Goal: Task Accomplishment & Management: Manage account settings

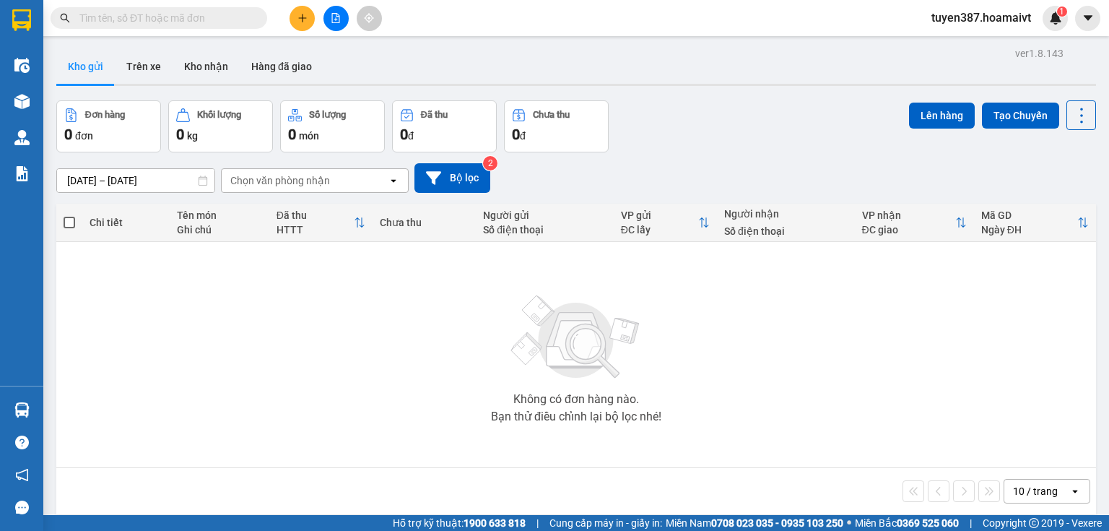
click at [1025, 487] on div "10 / trang" at bounding box center [1035, 491] width 45 height 14
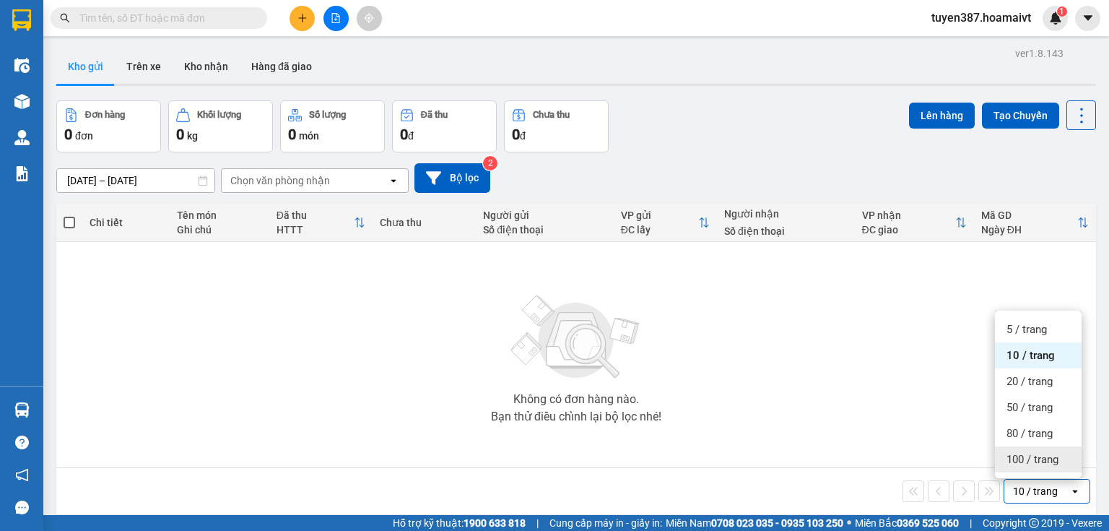
click at [1018, 461] on span "100 / trang" at bounding box center [1032, 459] width 52 height 14
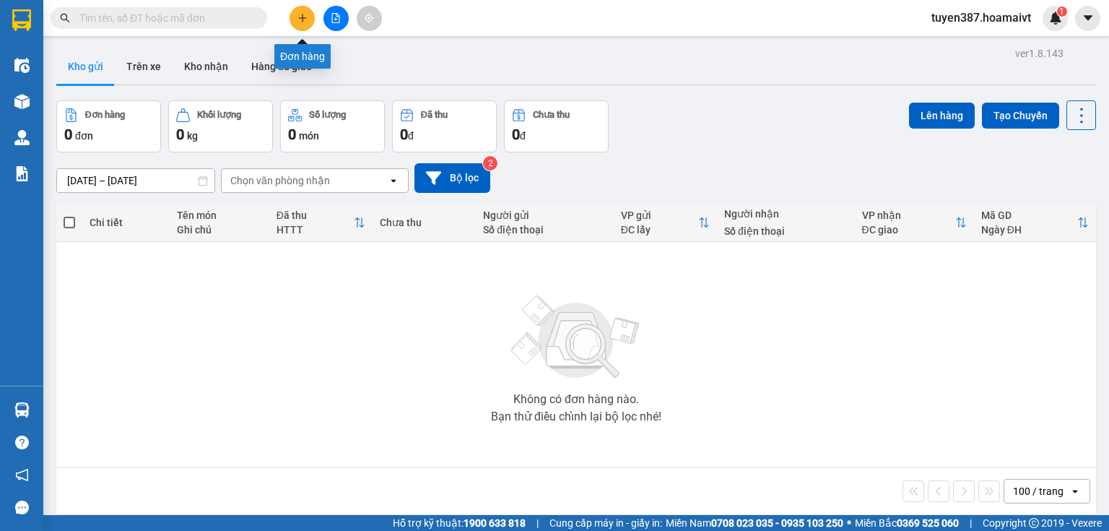
click at [303, 21] on icon "plus" at bounding box center [302, 18] width 1 height 8
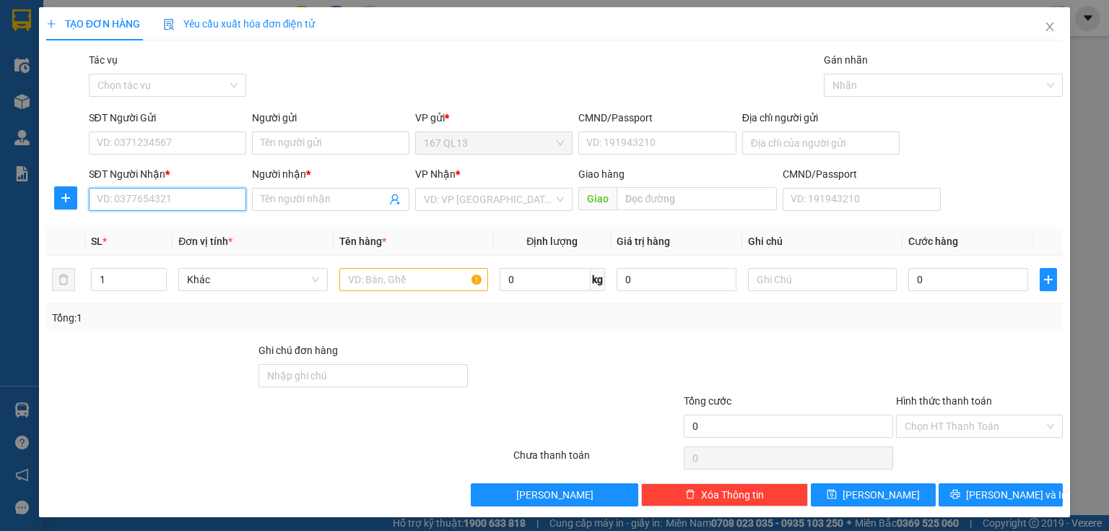
click at [207, 202] on input "SĐT Người Nhận *" at bounding box center [167, 199] width 157 height 23
click at [167, 225] on div "0911315656 - VIỆT" at bounding box center [166, 228] width 139 height 16
type input "0911315656"
type input "VIỆT"
type input "0911315656"
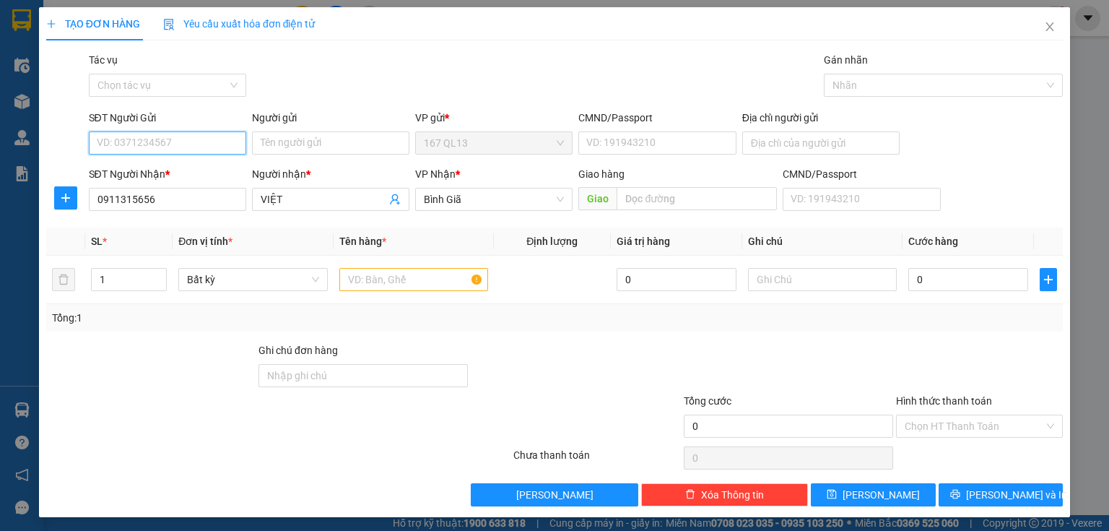
click at [211, 139] on input "SĐT Người Gửi" at bounding box center [167, 142] width 157 height 23
click at [173, 162] on div "0989558029 - [PERSON_NAME]" at bounding box center [168, 171] width 160 height 23
type input "0989558029"
type input "BAO"
type input "056095011286"
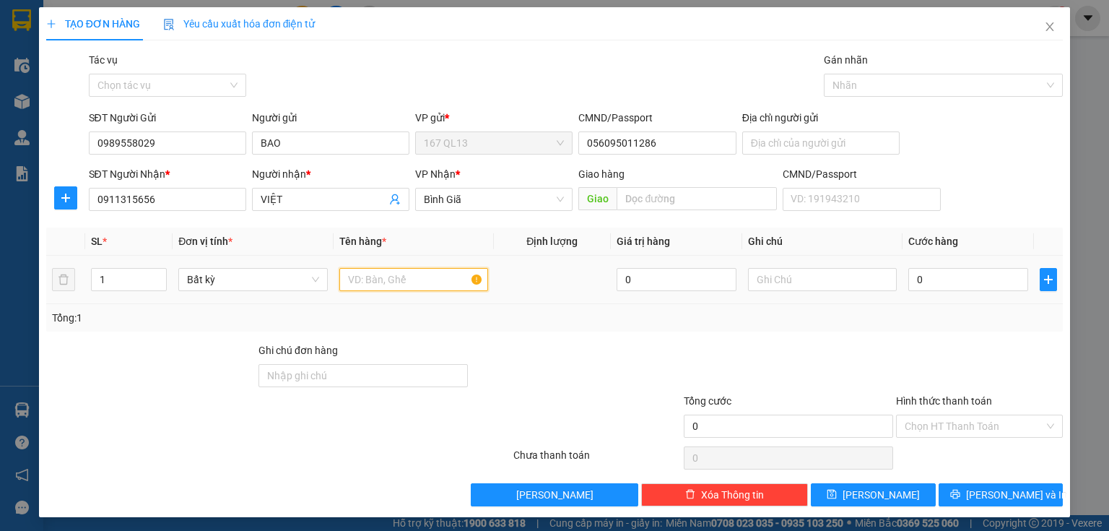
click at [389, 275] on input "text" at bounding box center [413, 279] width 149 height 23
type input "xop"
click at [961, 269] on input "0" at bounding box center [968, 279] width 120 height 23
type input "6"
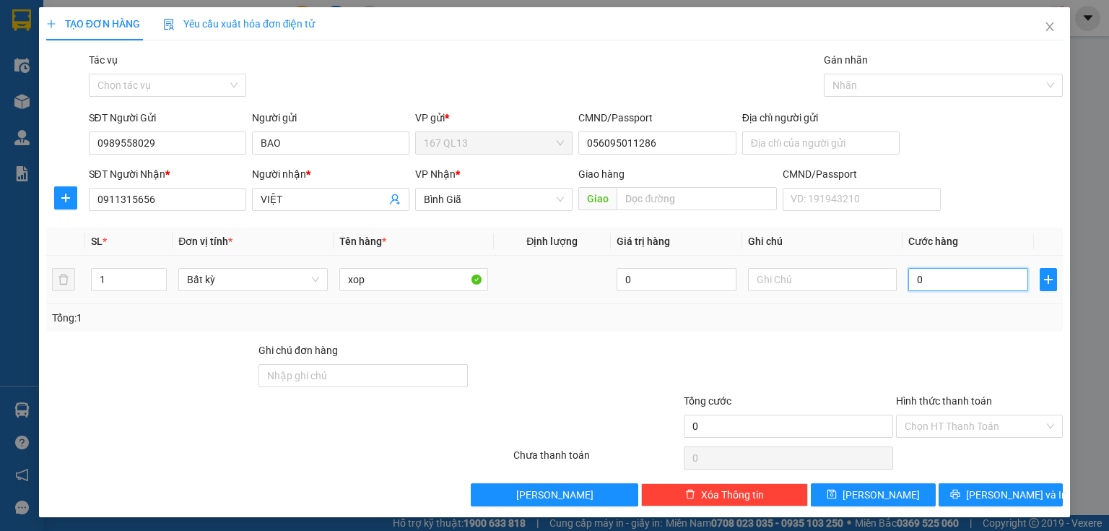
type input "6"
type input "60"
type input "60.000"
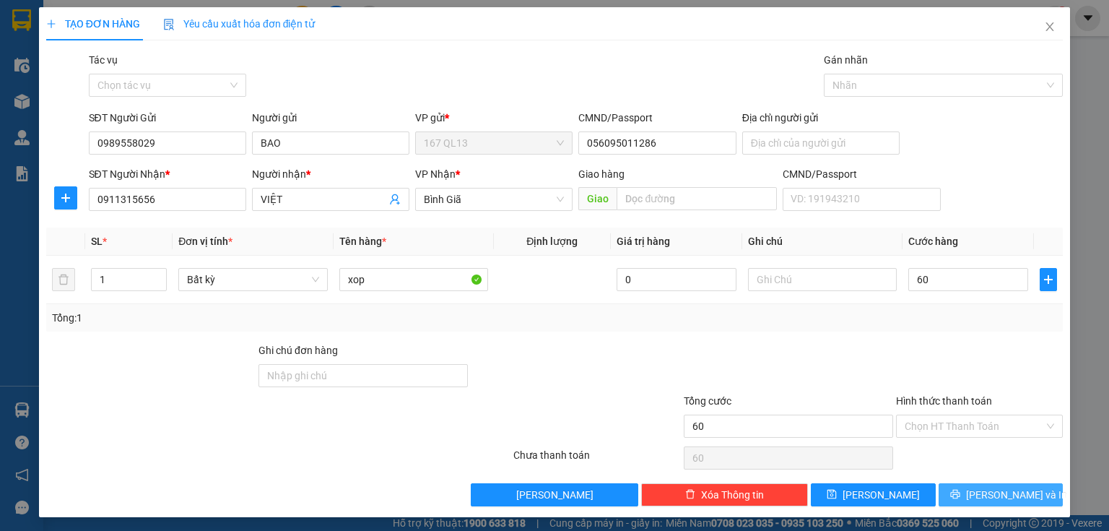
type input "60.000"
click at [953, 495] on button "[PERSON_NAME] và In" at bounding box center [1001, 494] width 125 height 23
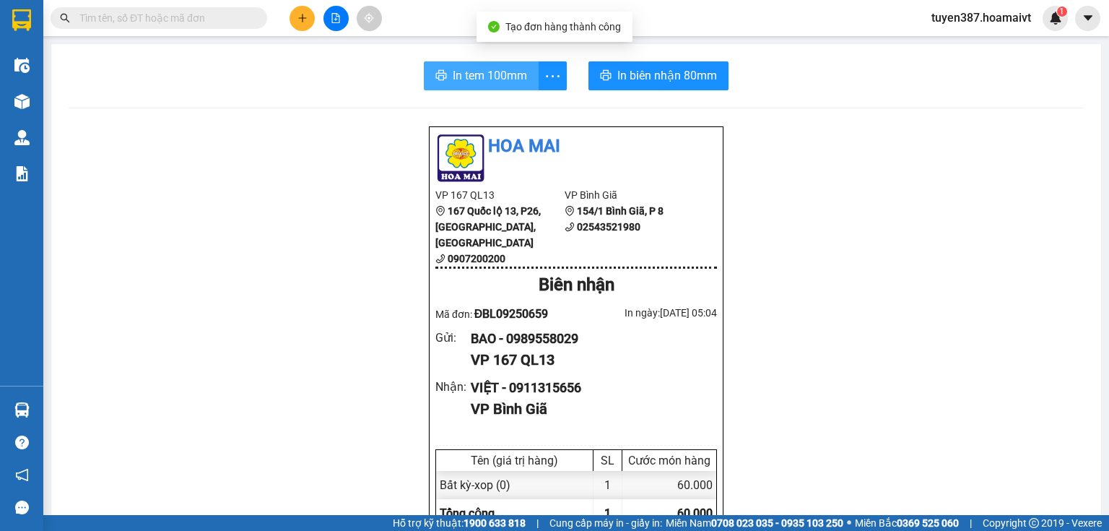
click at [494, 76] on span "In tem 100mm" at bounding box center [490, 75] width 74 height 18
click at [479, 71] on span "In tem 100mm" at bounding box center [490, 75] width 74 height 18
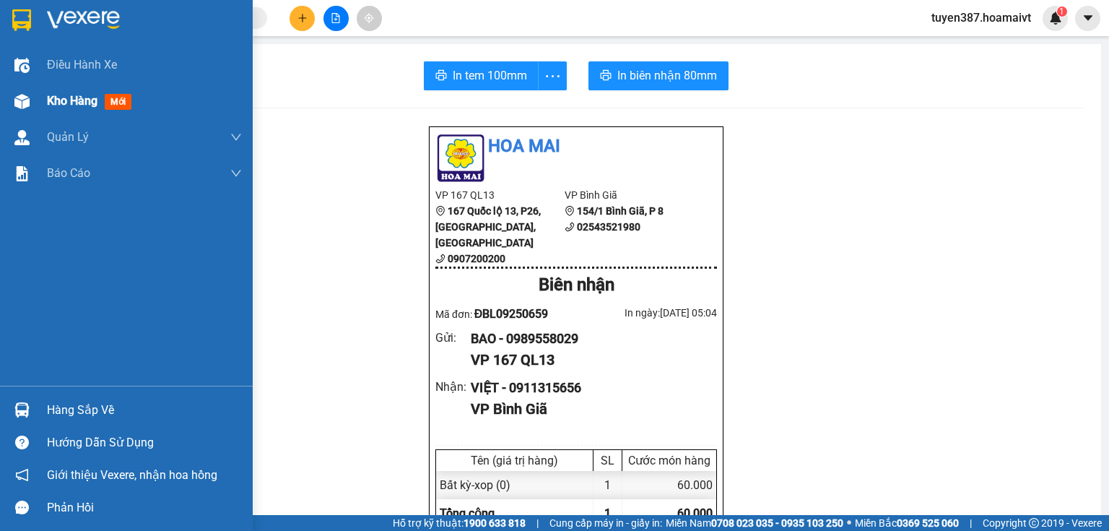
click at [16, 101] on img at bounding box center [21, 101] width 15 height 15
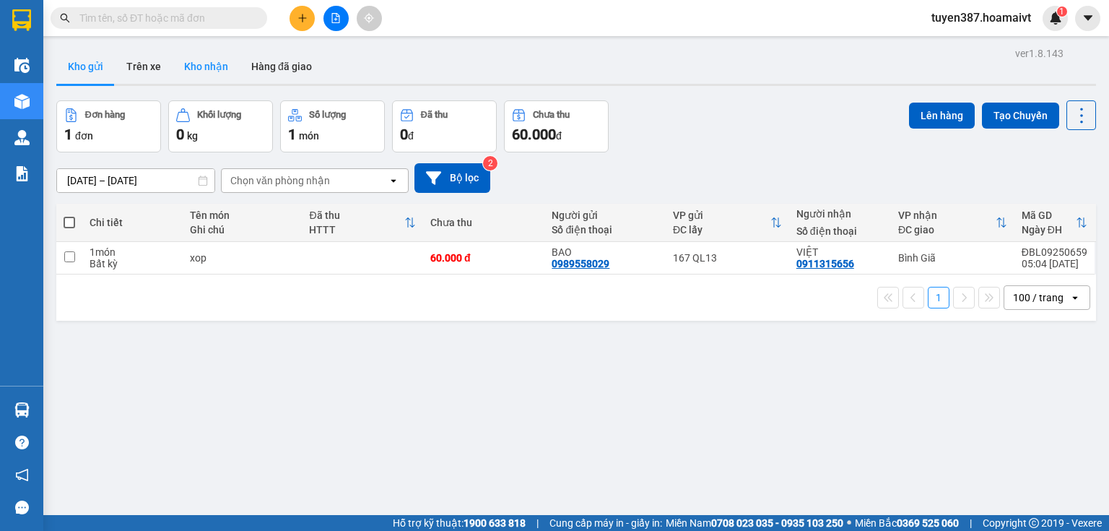
click at [190, 61] on button "Kho nhận" at bounding box center [206, 66] width 67 height 35
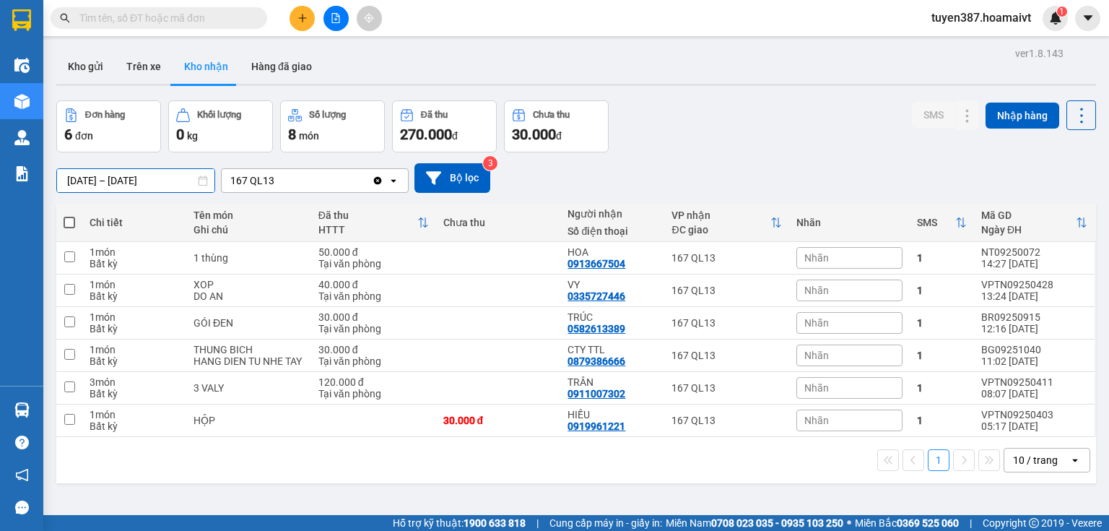
click at [144, 186] on div "ver 1.8.143 Kho gửi Trên xe Kho nhận Hàng đã giao Đơn hàng 6 đơn Khối lượng 0 k…" at bounding box center [576, 308] width 1051 height 531
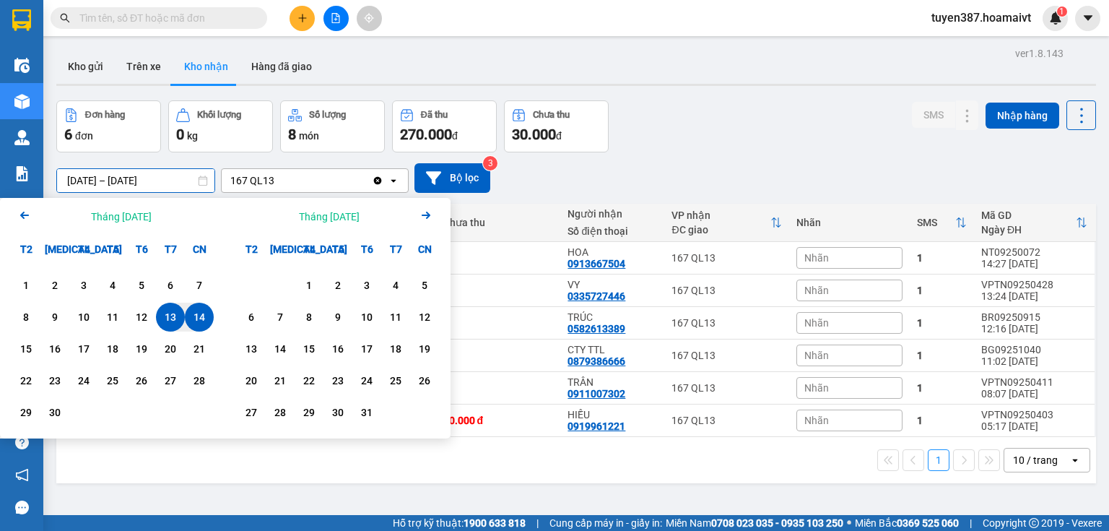
click at [22, 211] on icon "Arrow Left" at bounding box center [24, 214] width 17 height 17
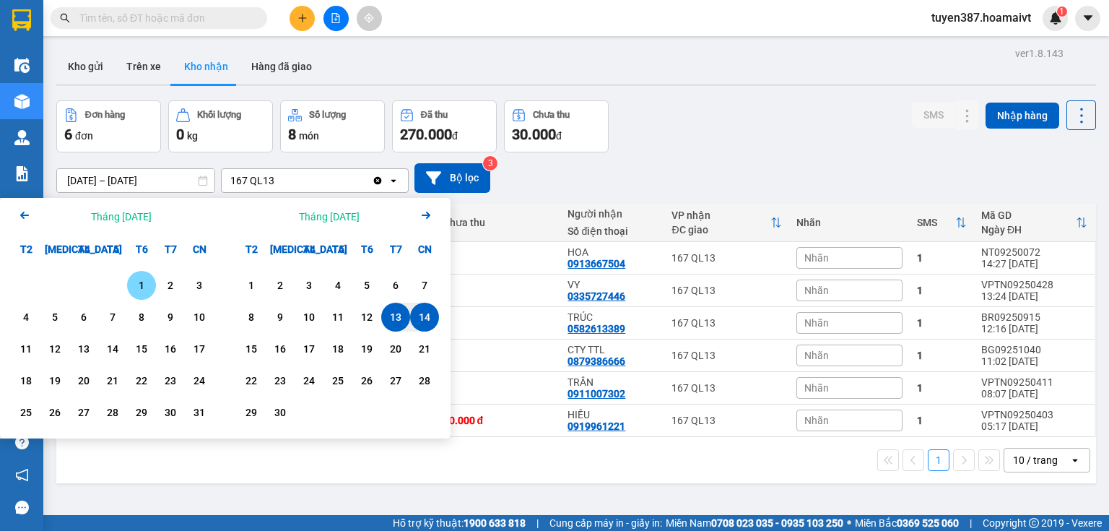
click at [136, 279] on div "1" at bounding box center [141, 285] width 20 height 17
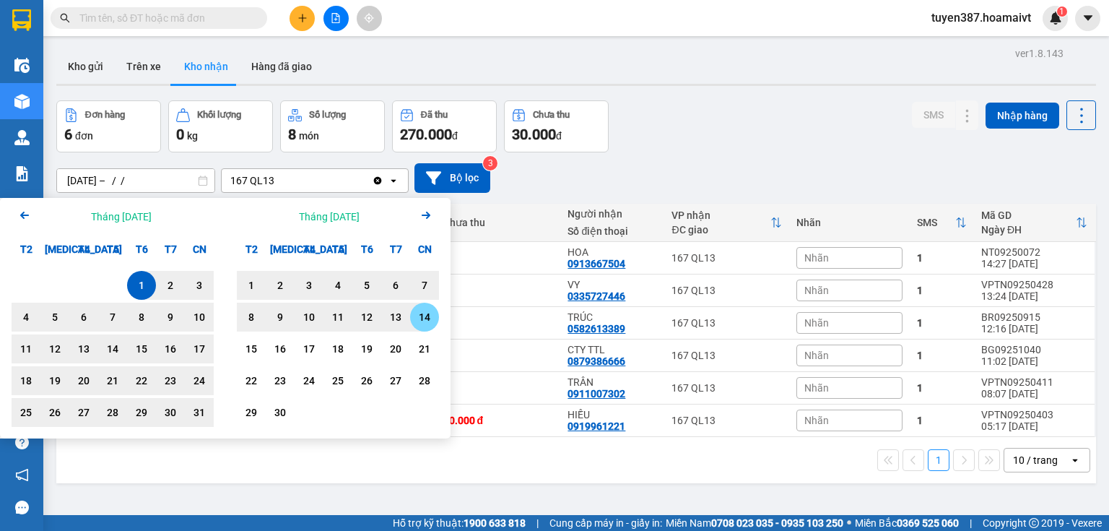
click at [432, 321] on div "14" at bounding box center [424, 316] width 20 height 17
type input "[DATE] – [DATE]"
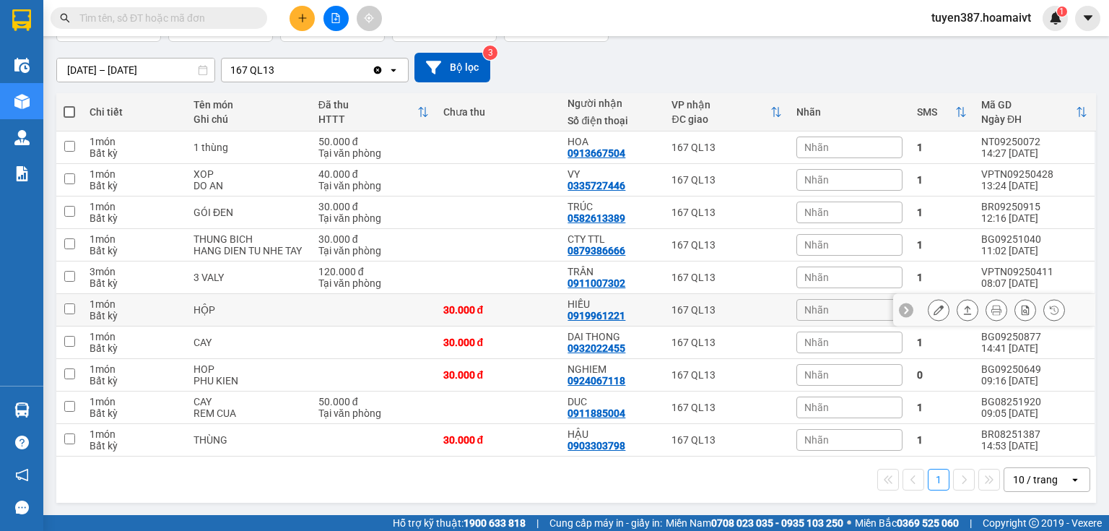
scroll to position [120, 0]
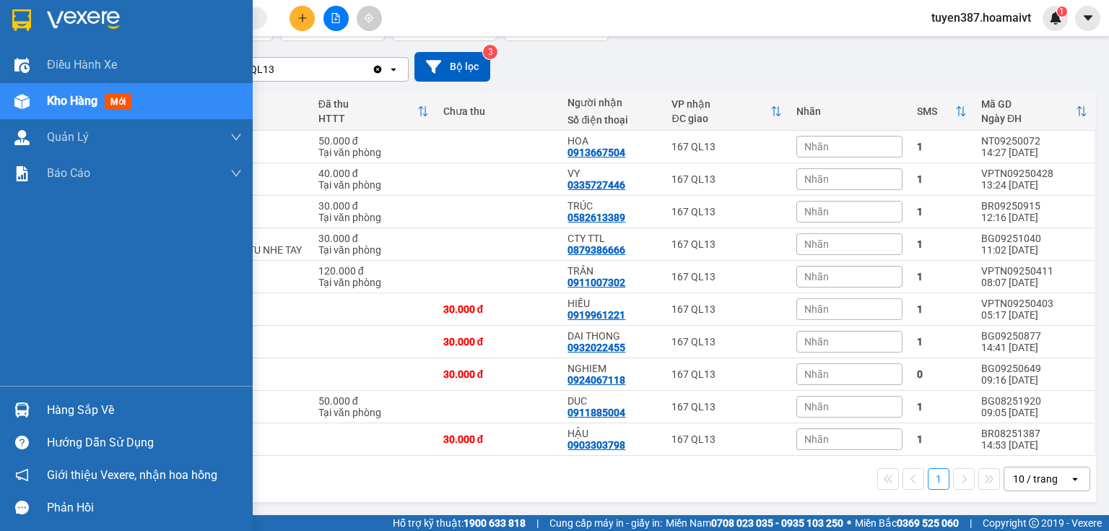
click at [12, 405] on div at bounding box center [21, 409] width 25 height 25
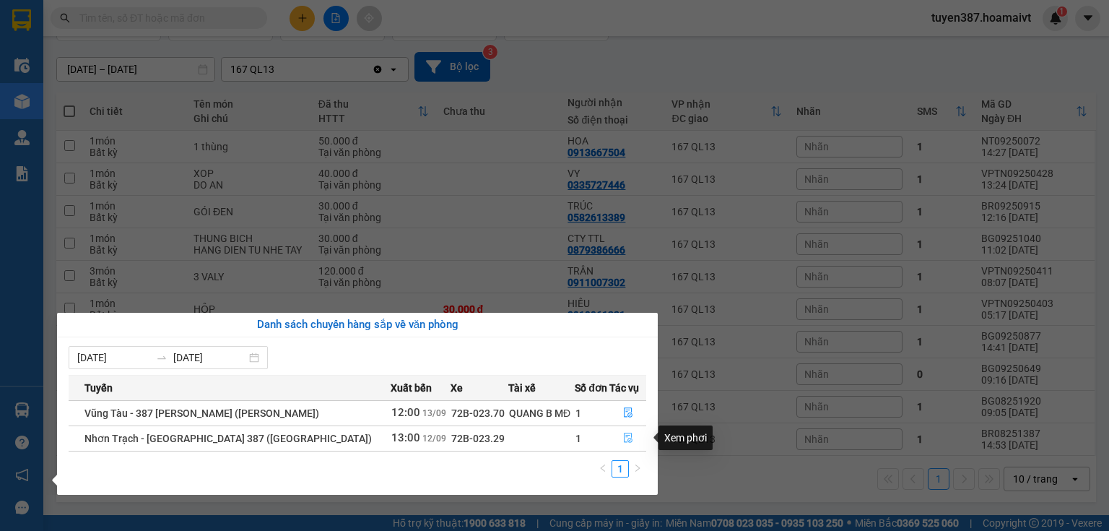
click at [625, 439] on icon "file-done" at bounding box center [628, 437] width 10 height 10
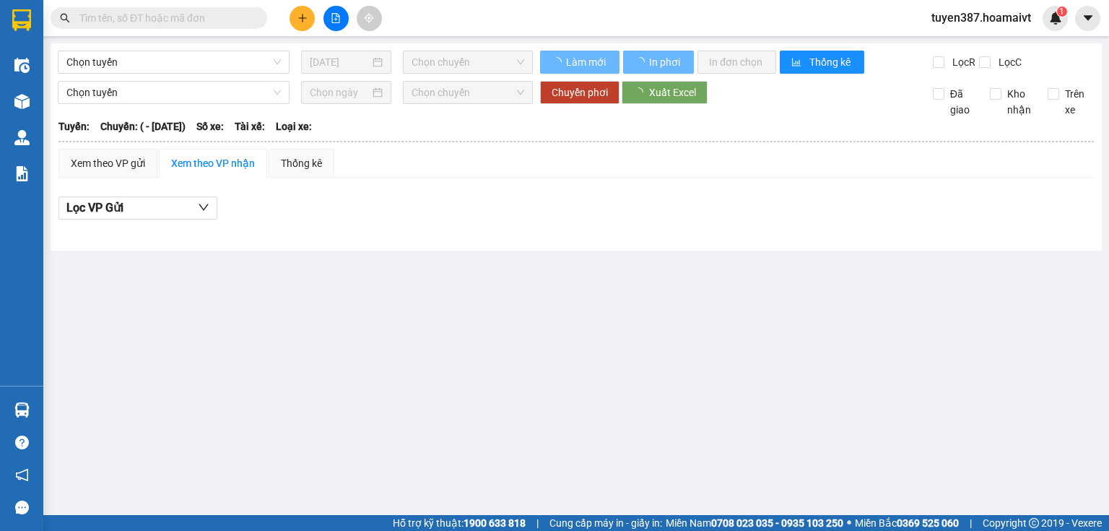
type input "[DATE]"
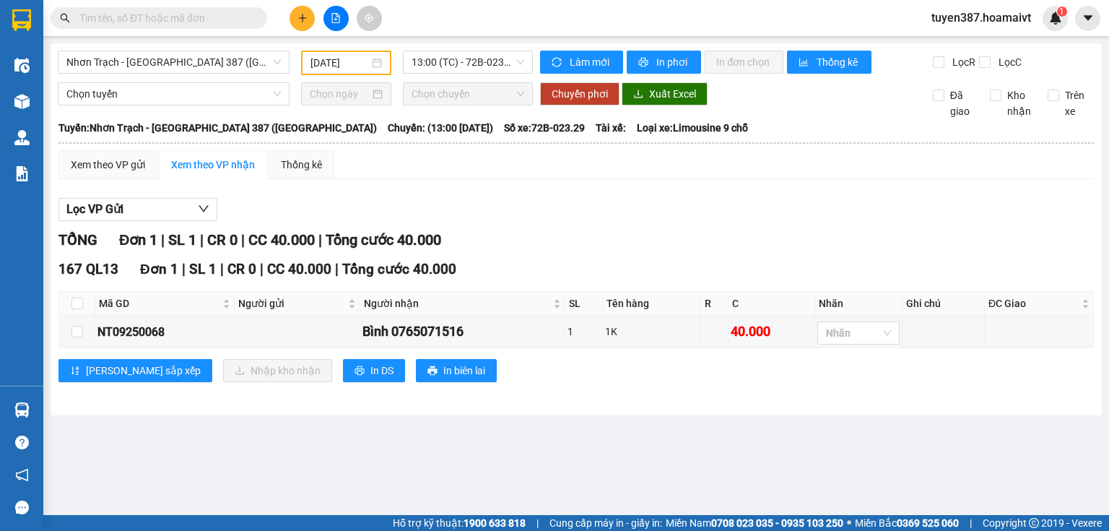
click at [69, 297] on th at bounding box center [77, 304] width 36 height 24
click at [74, 299] on input "checkbox" at bounding box center [77, 303] width 12 height 12
checkbox input "true"
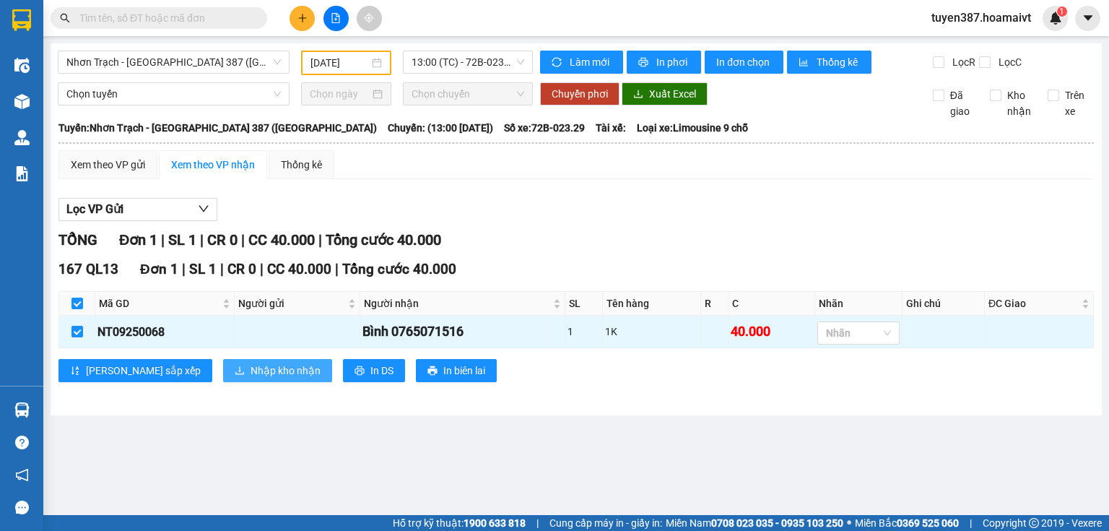
click at [251, 375] on span "Nhập kho nhận" at bounding box center [286, 370] width 70 height 16
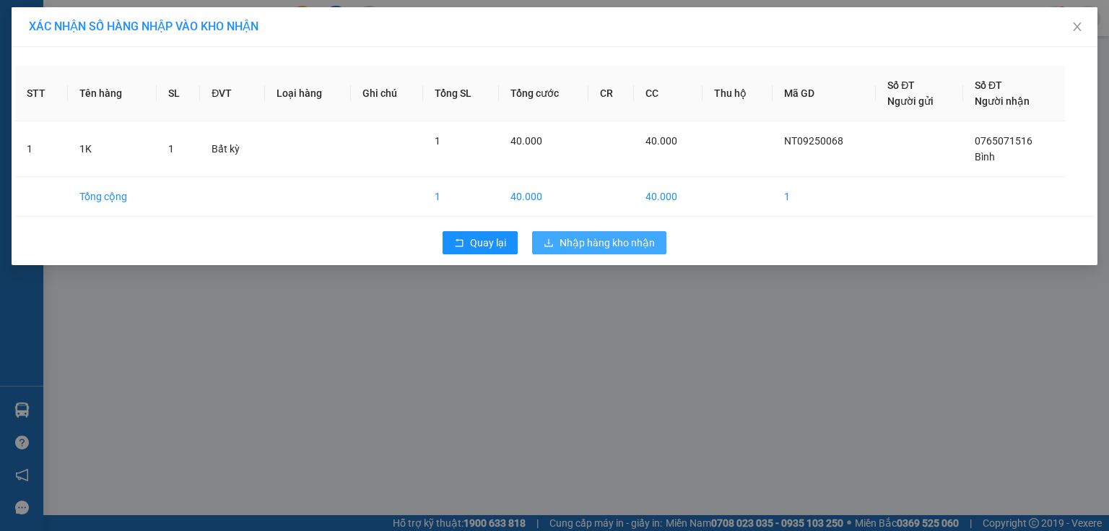
click at [583, 242] on span "Nhập hàng kho nhận" at bounding box center [607, 243] width 95 height 16
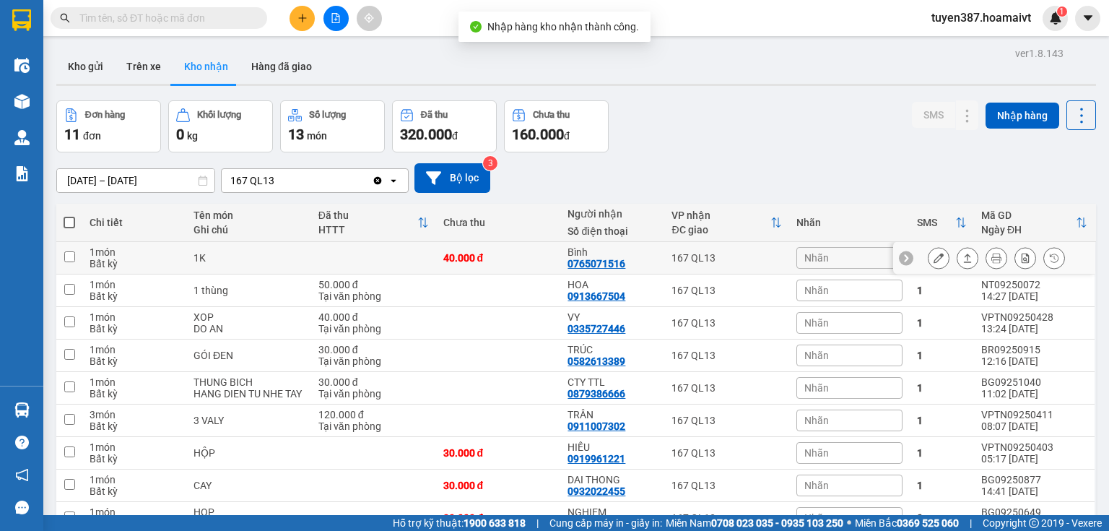
click at [934, 257] on icon at bounding box center [939, 258] width 10 height 10
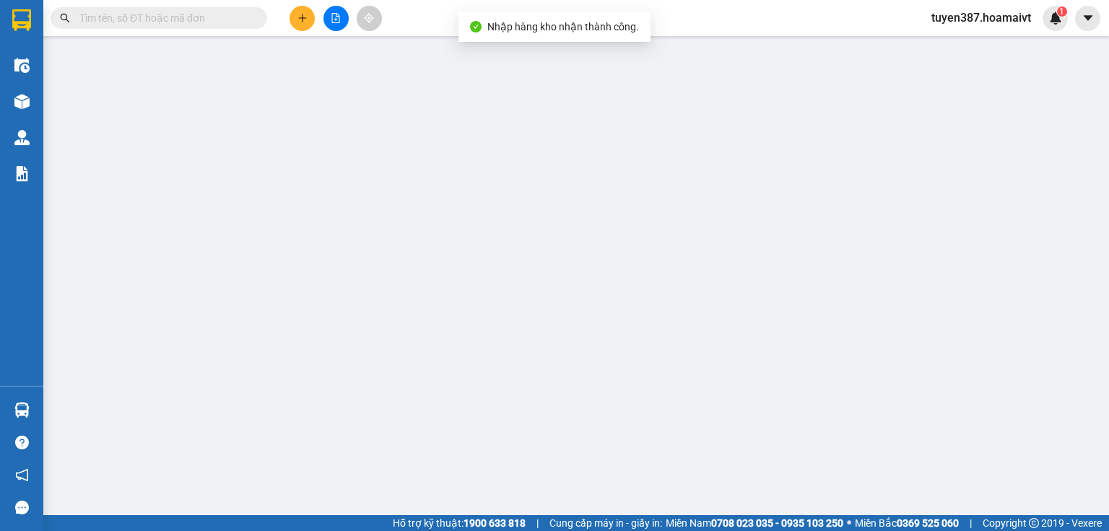
type input "0765071516"
type input "Bình"
type input "40.000"
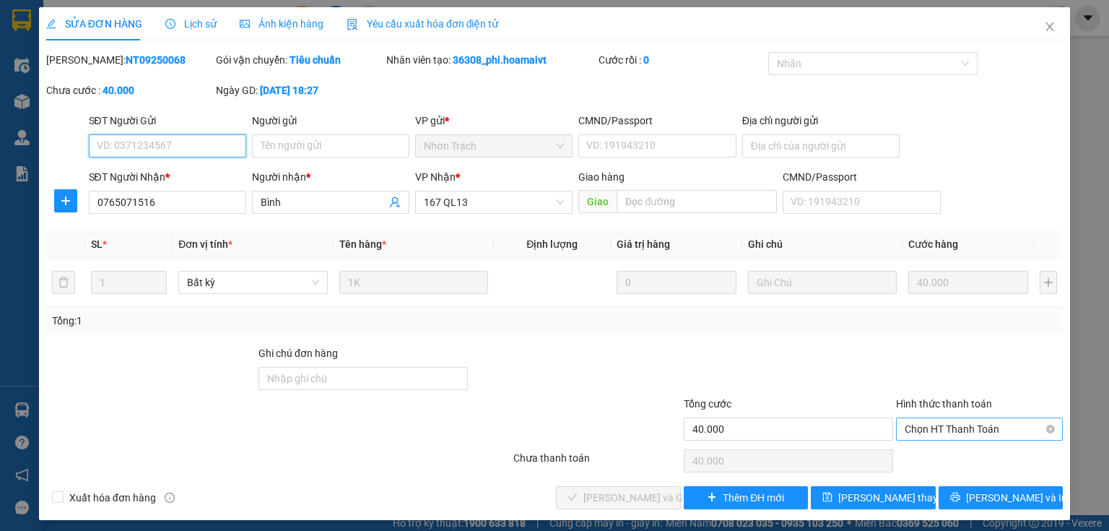
click at [955, 427] on span "Chọn HT Thanh Toán" at bounding box center [979, 429] width 149 height 22
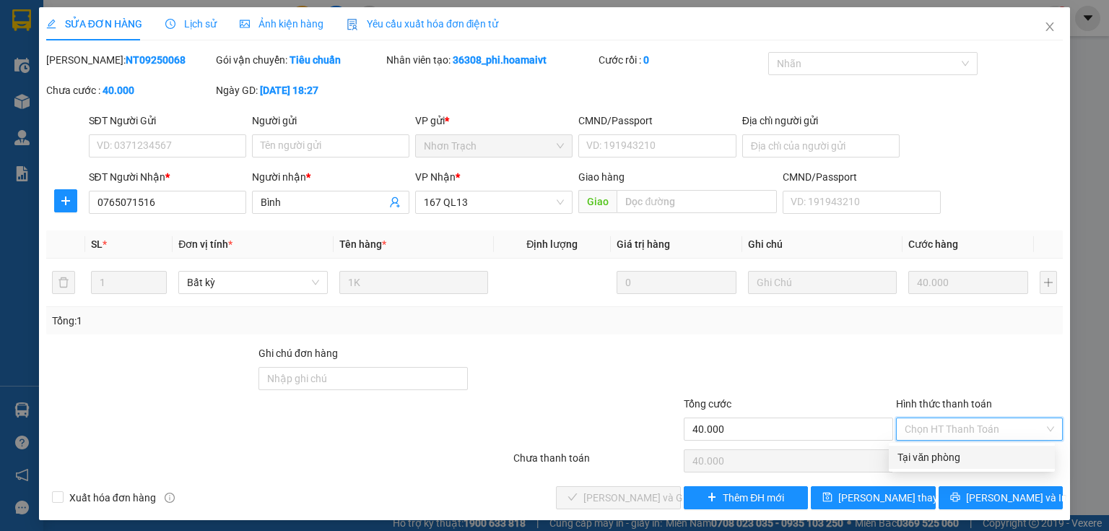
drag, startPoint x: 932, startPoint y: 459, endPoint x: 874, endPoint y: 459, distance: 57.8
click at [917, 459] on div "Tại văn phòng" at bounding box center [971, 457] width 149 height 16
type input "0"
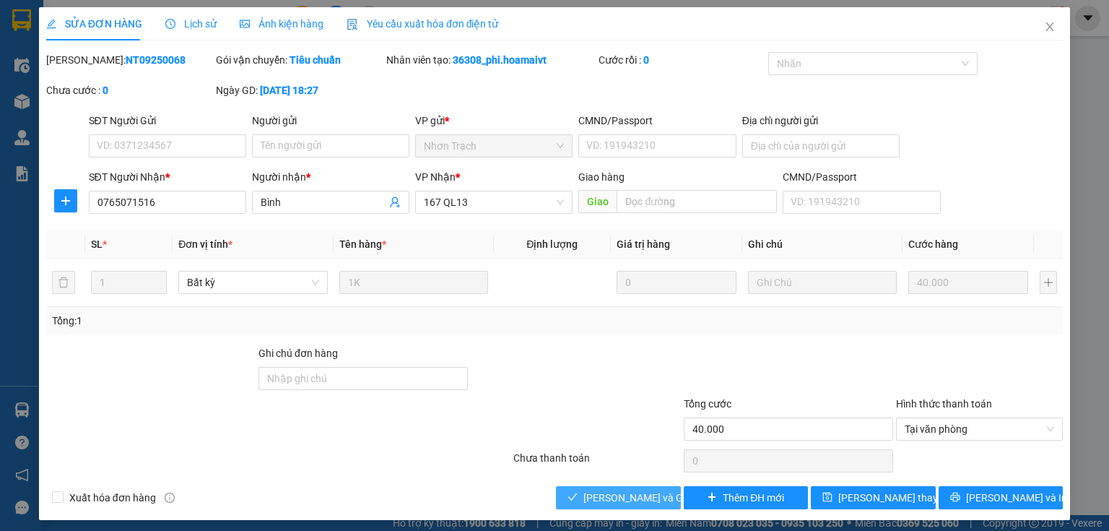
click at [638, 495] on span "[PERSON_NAME] và Giao hàng" at bounding box center [652, 498] width 139 height 16
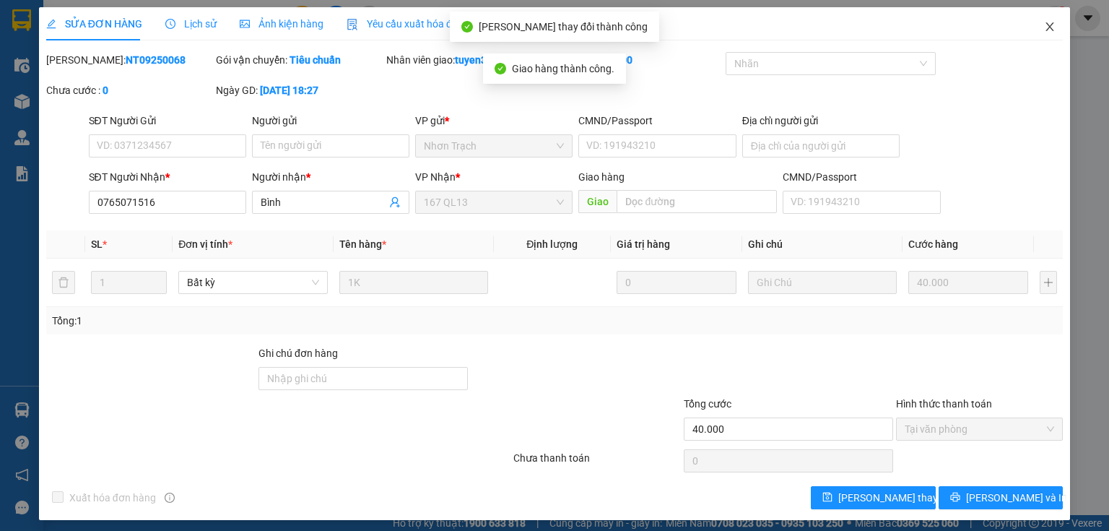
click at [1044, 27] on icon "close" at bounding box center [1050, 27] width 12 height 12
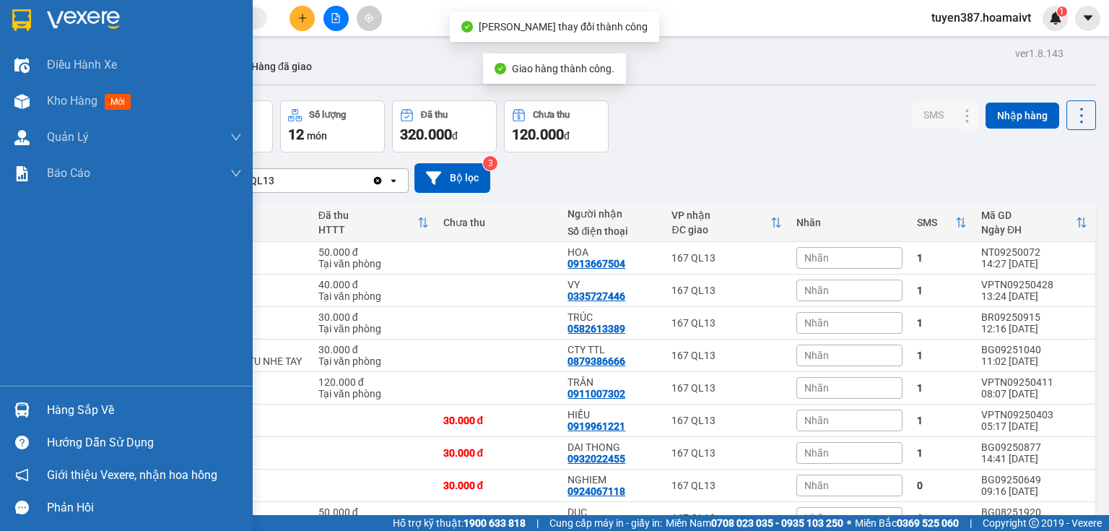
click at [26, 401] on div at bounding box center [21, 409] width 25 height 25
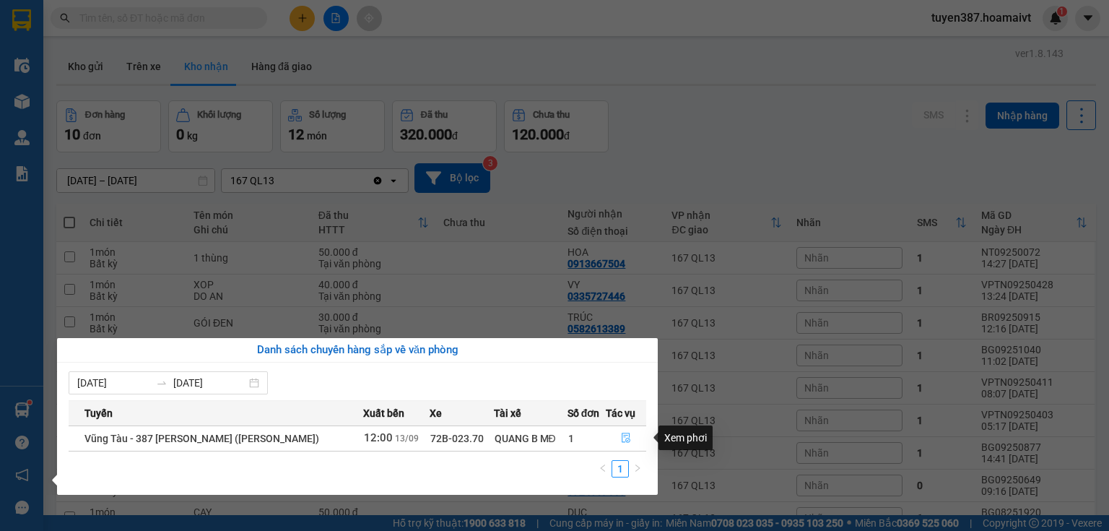
click at [624, 440] on icon "file-done" at bounding box center [626, 438] width 9 height 10
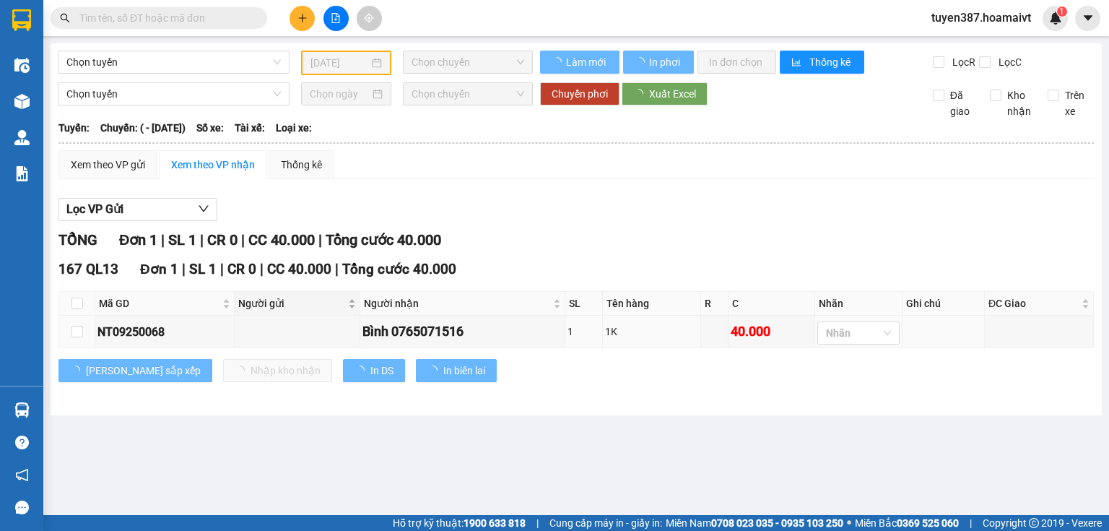
type input "[DATE]"
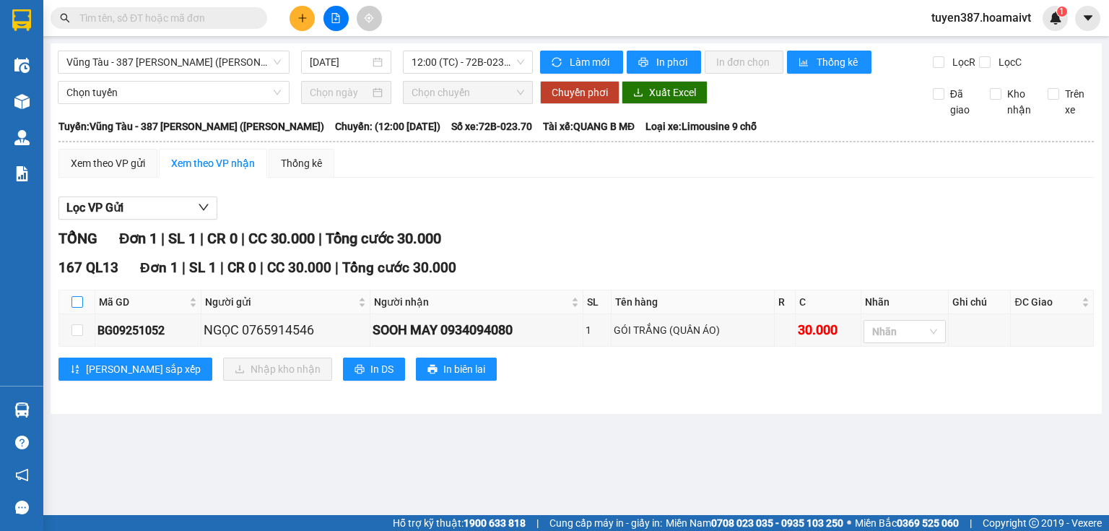
click at [76, 303] on input "checkbox" at bounding box center [77, 302] width 12 height 12
checkbox input "true"
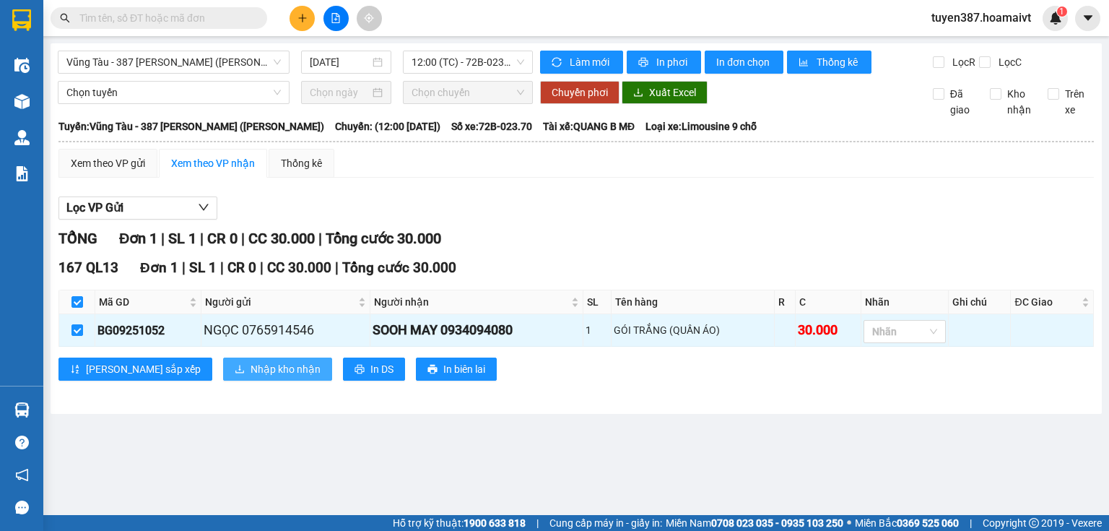
click at [251, 364] on span "Nhập kho nhận" at bounding box center [286, 369] width 70 height 16
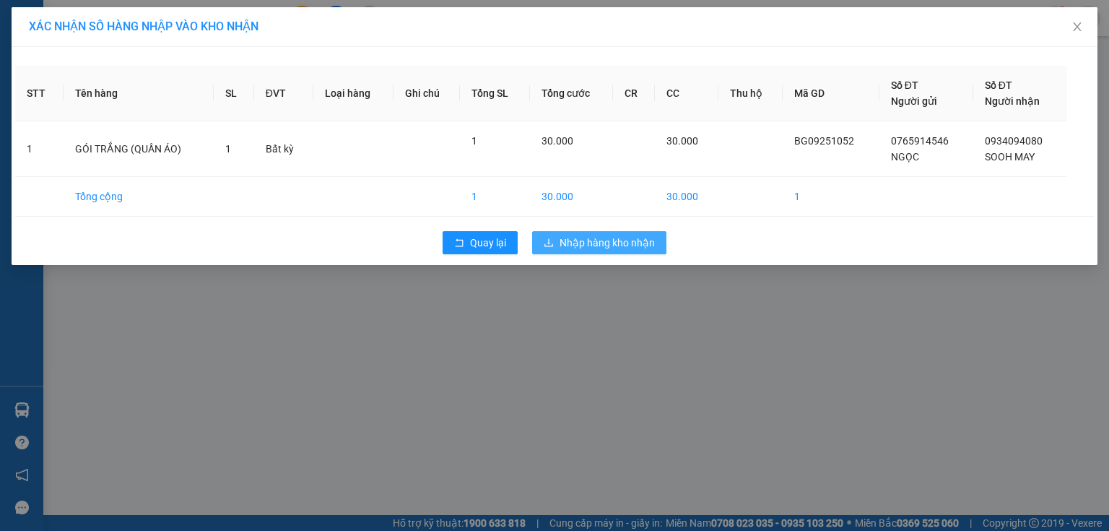
click at [637, 237] on span "Nhập hàng kho nhận" at bounding box center [607, 243] width 95 height 16
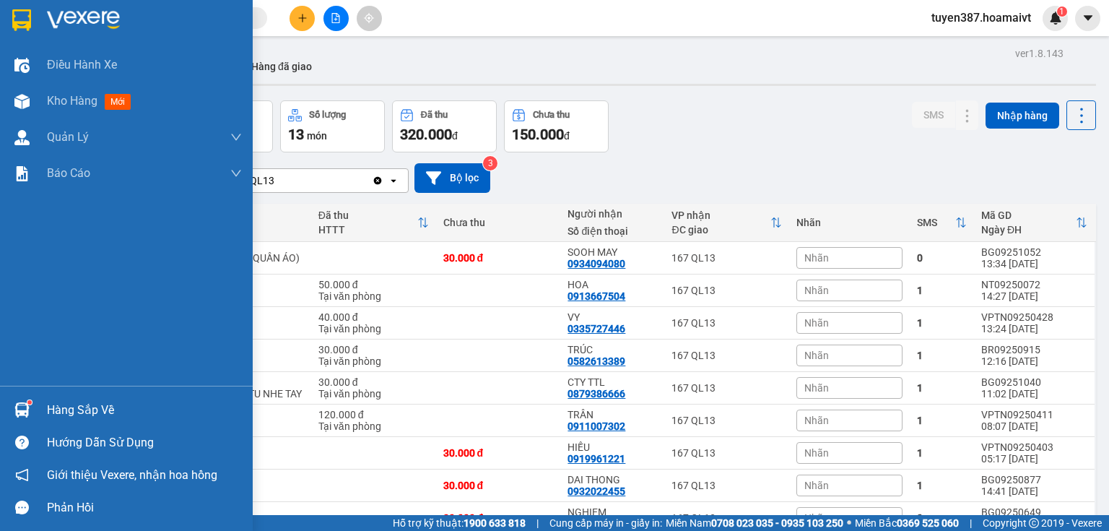
click at [20, 407] on img at bounding box center [21, 409] width 15 height 15
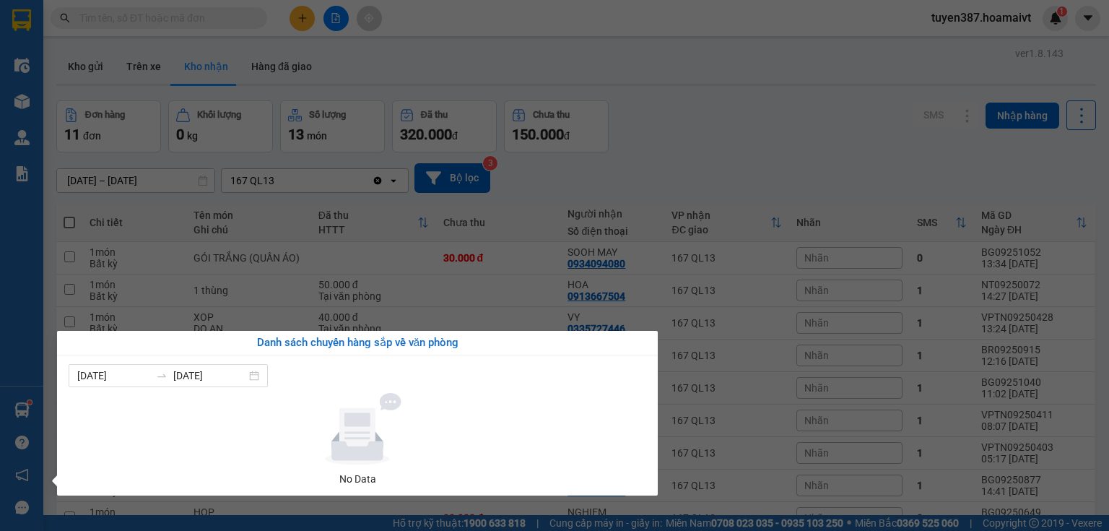
click at [699, 108] on section "Kết quả tìm kiếm ( 0 ) Bộ lọc No Data tuyen387.hoamaivt 1 Điều hành xe Kho hàng…" at bounding box center [554, 265] width 1109 height 531
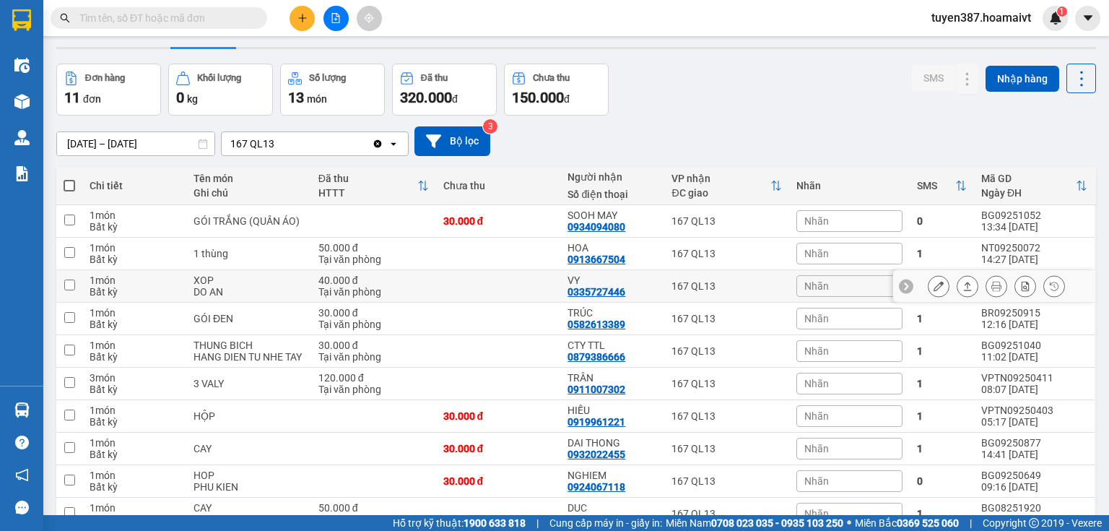
scroll to position [58, 0]
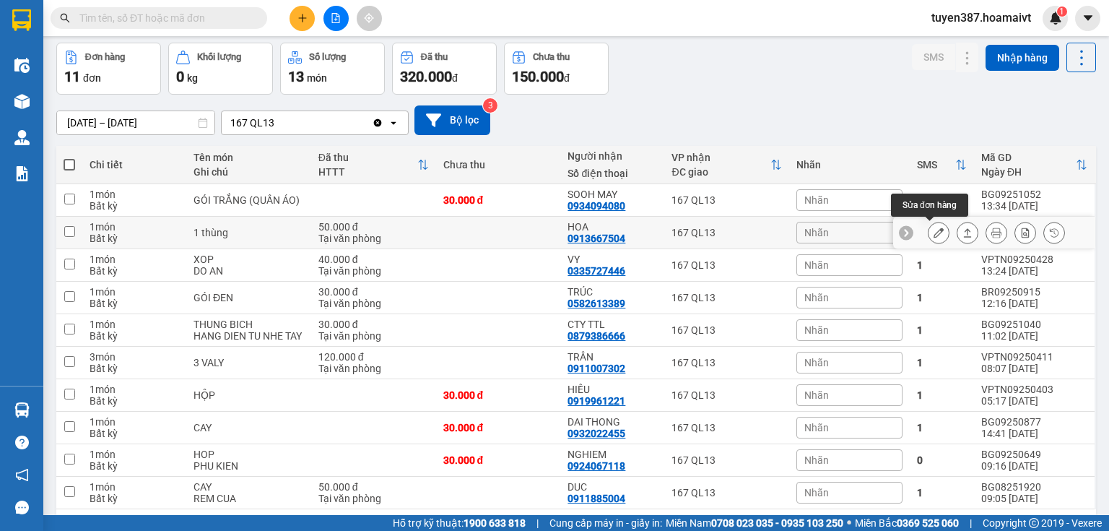
click at [934, 233] on icon at bounding box center [939, 232] width 10 height 10
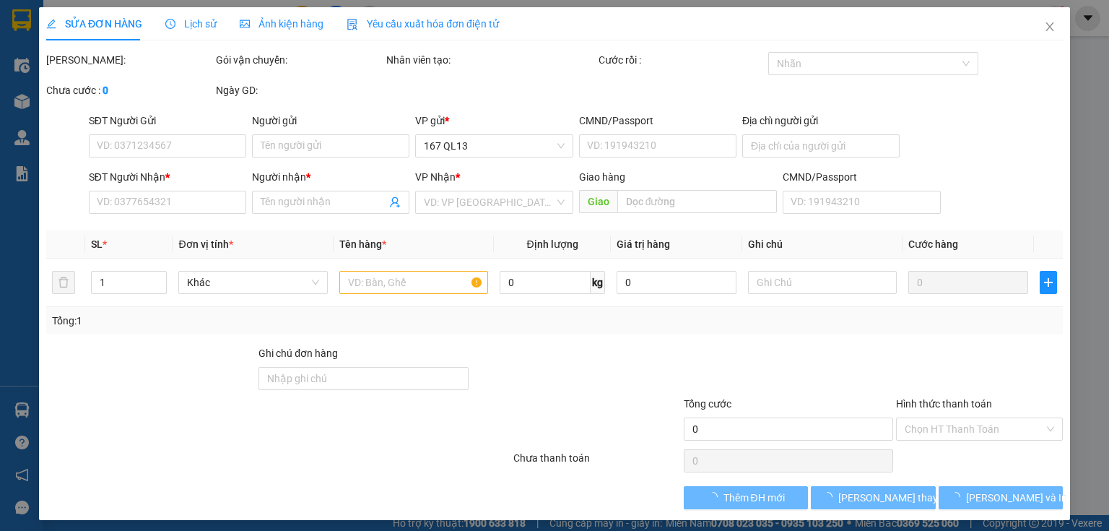
type input "0913667504"
type input "HOA"
type input "50.000"
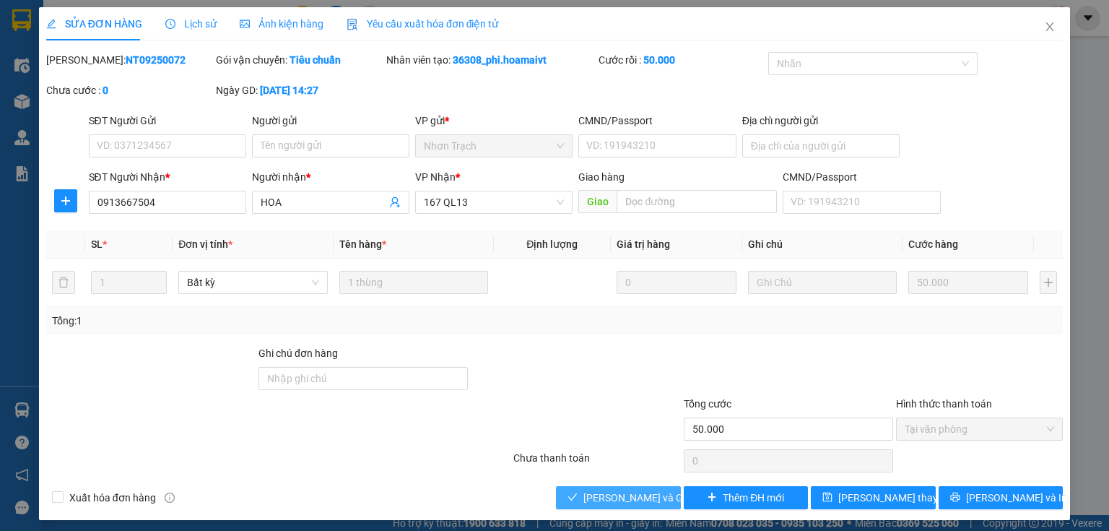
drag, startPoint x: 633, startPoint y: 500, endPoint x: 838, endPoint y: 181, distance: 378.3
click at [635, 497] on span "[PERSON_NAME] và Giao hàng" at bounding box center [652, 498] width 139 height 16
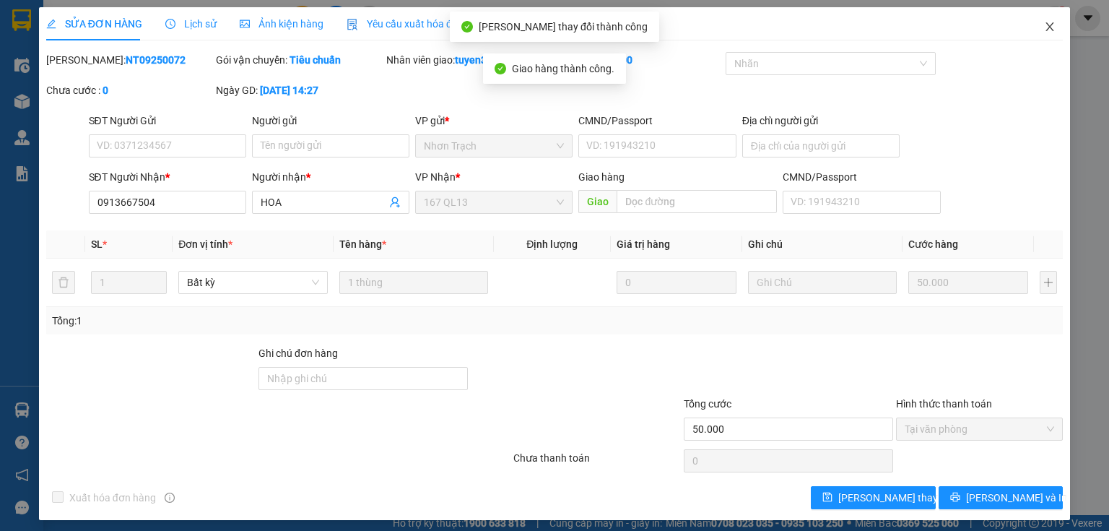
click at [1046, 25] on icon "close" at bounding box center [1050, 26] width 8 height 9
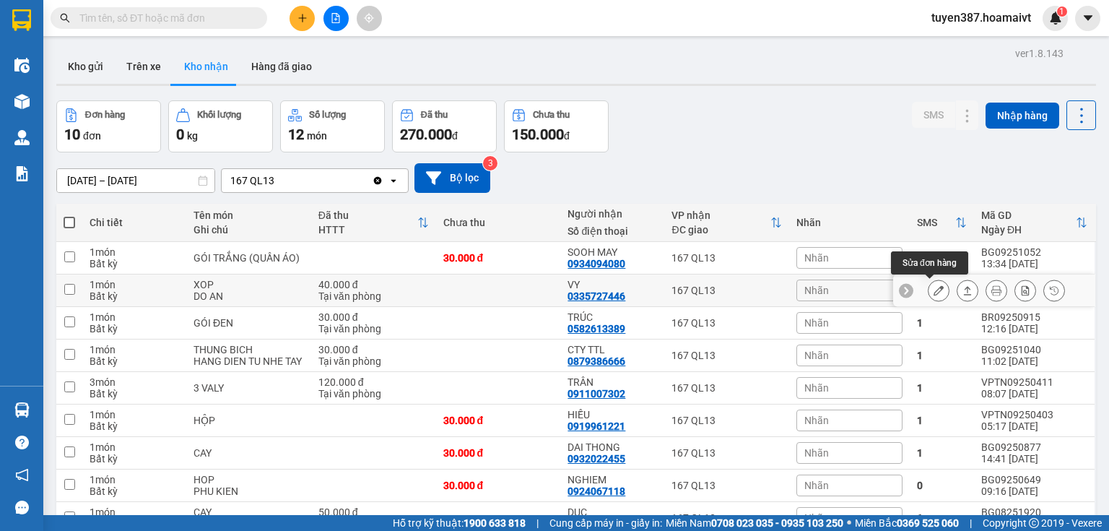
click at [934, 286] on icon at bounding box center [939, 290] width 10 height 10
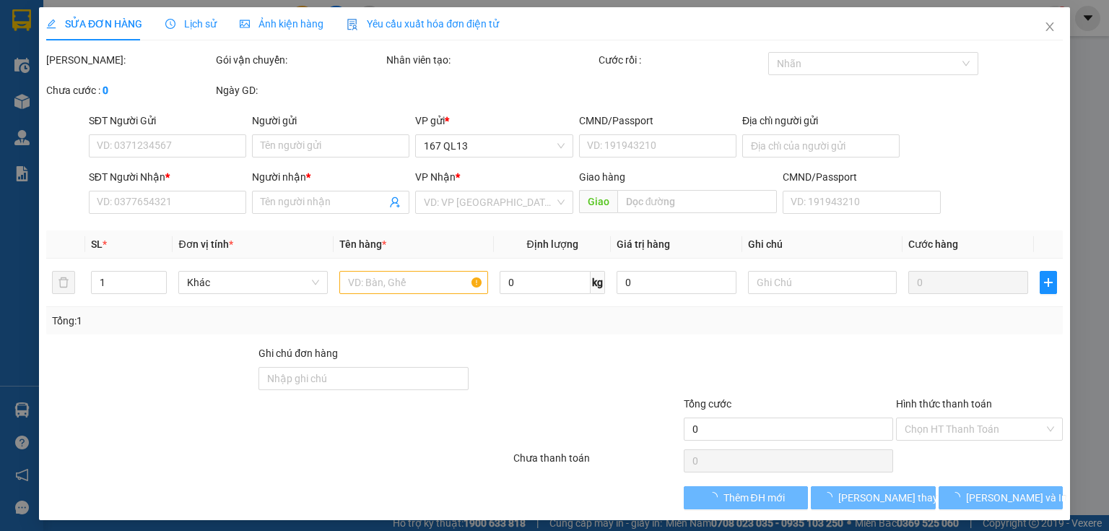
type input "0335727446"
type input "VY"
type input "0335727446"
type input "VY"
type input "40.000"
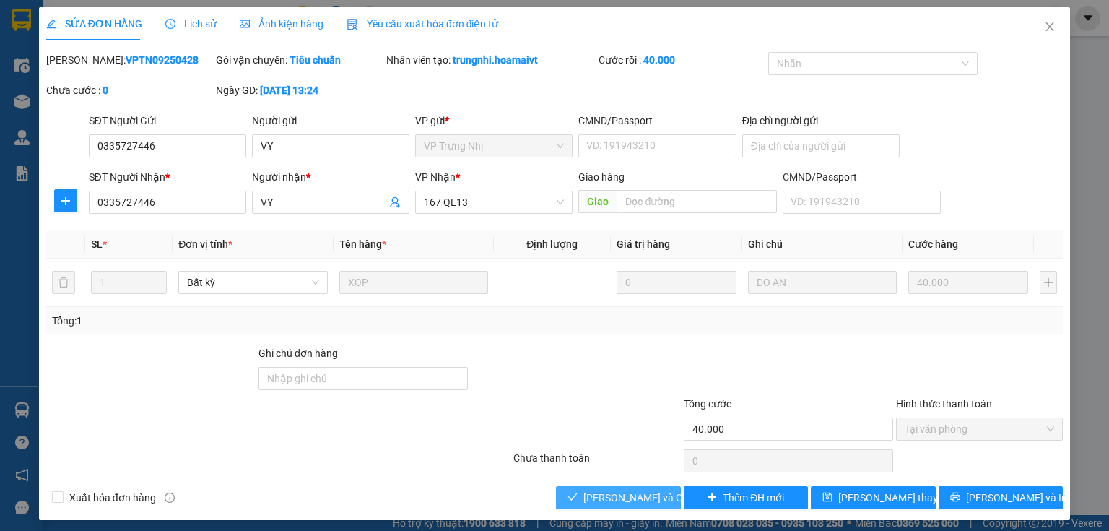
click at [643, 497] on span "[PERSON_NAME] và Giao hàng" at bounding box center [652, 498] width 139 height 16
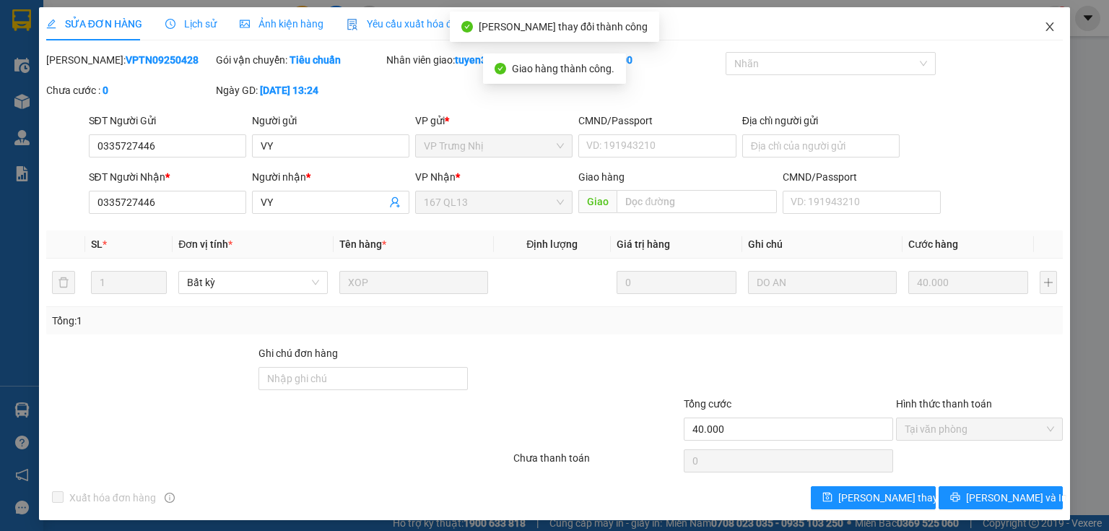
click at [1043, 16] on span "Close" at bounding box center [1050, 27] width 40 height 40
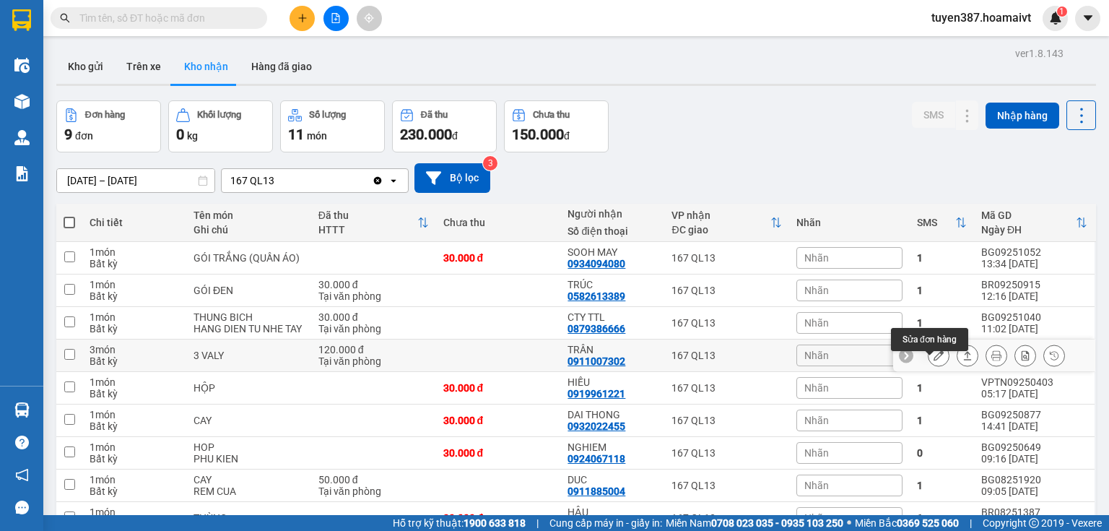
click at [934, 360] on icon at bounding box center [939, 355] width 10 height 10
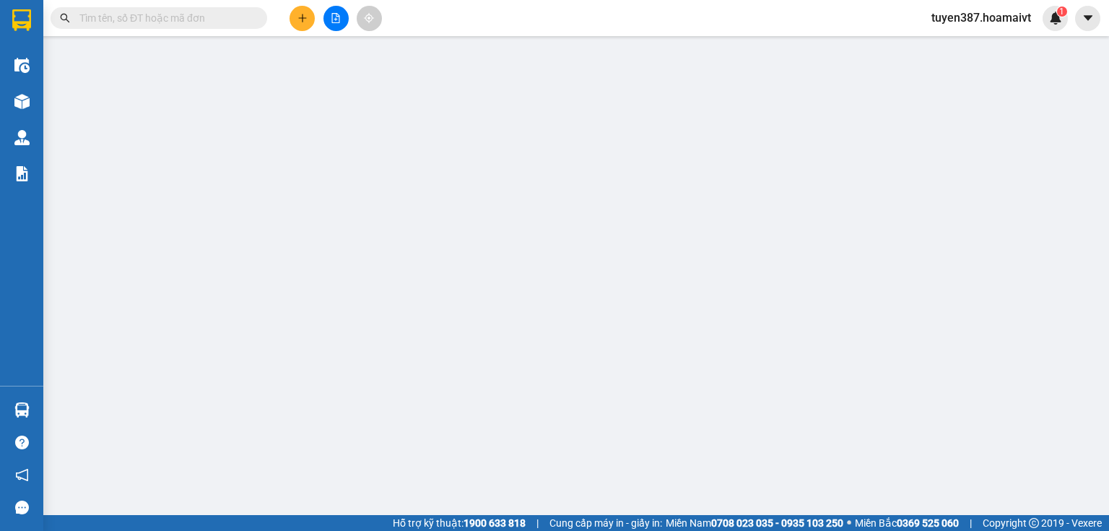
type input "0911007302"
type input "TRÂN"
type input "120.000"
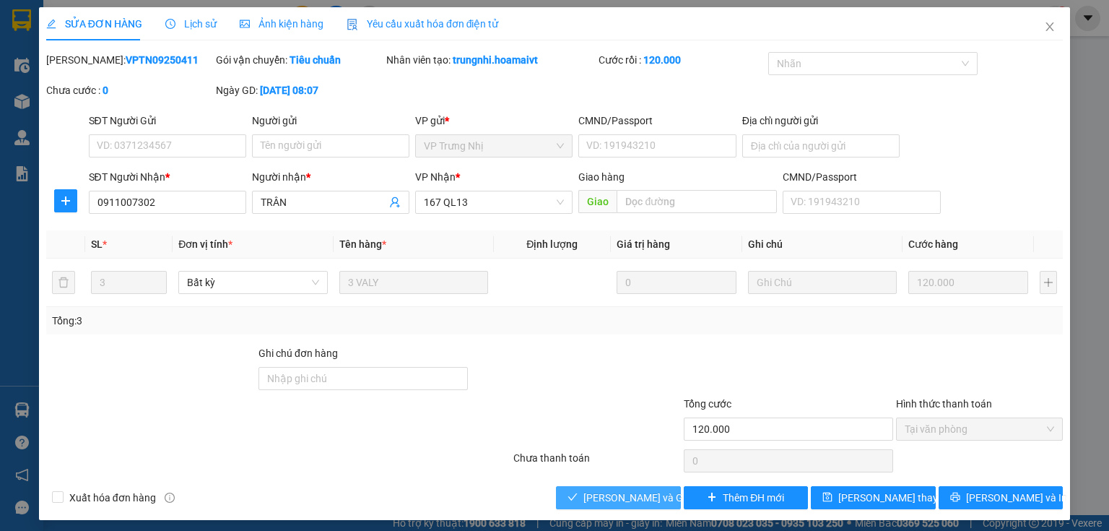
click at [646, 494] on span "[PERSON_NAME] và Giao hàng" at bounding box center [652, 498] width 139 height 16
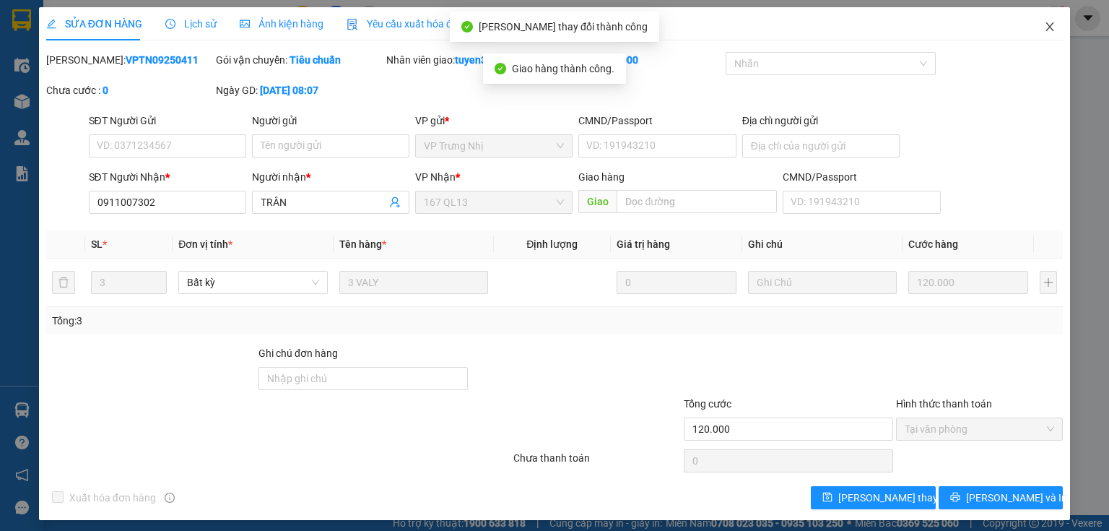
click at [1046, 24] on icon "close" at bounding box center [1050, 26] width 8 height 9
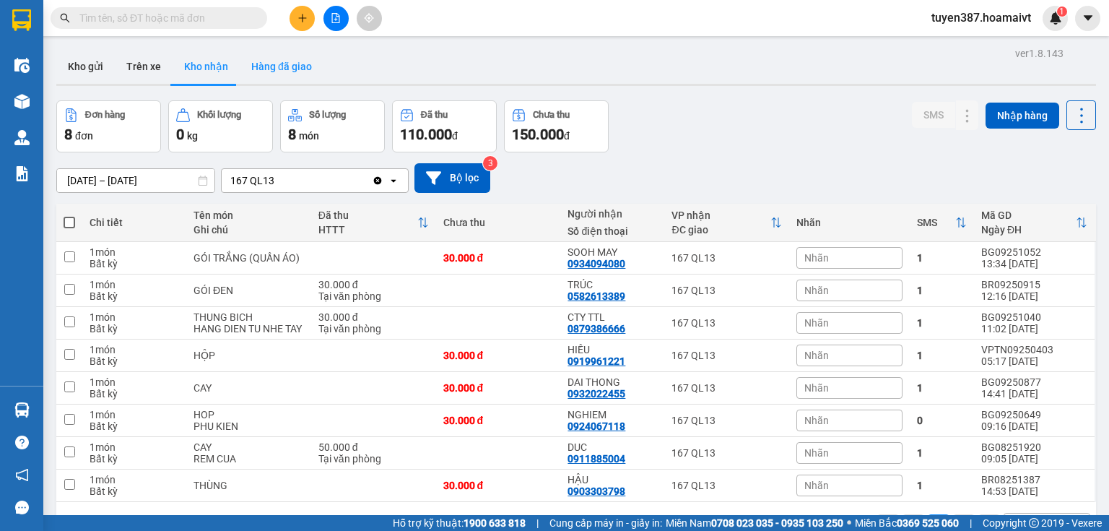
click at [279, 69] on button "Hàng đã giao" at bounding box center [282, 66] width 84 height 35
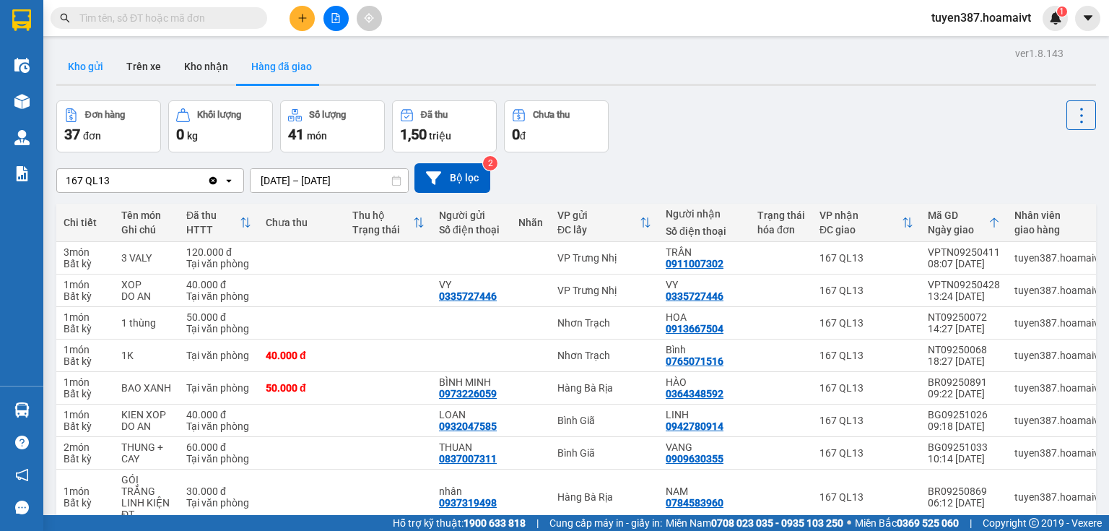
click at [87, 64] on button "Kho gửi" at bounding box center [85, 66] width 58 height 35
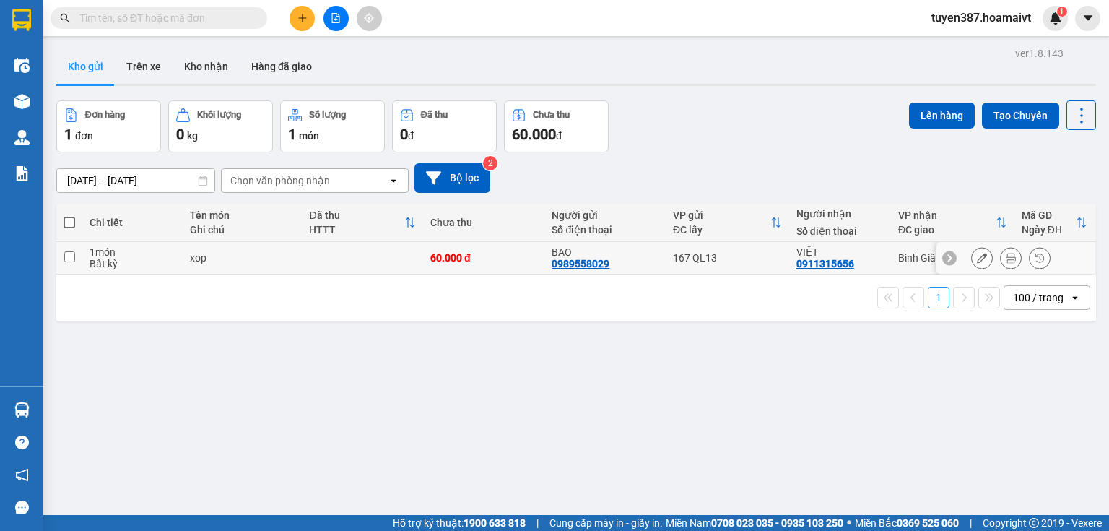
drag, startPoint x: 509, startPoint y: 257, endPoint x: 501, endPoint y: 259, distance: 8.2
click at [514, 260] on div "60.000 đ" at bounding box center [483, 258] width 107 height 12
checkbox input "true"
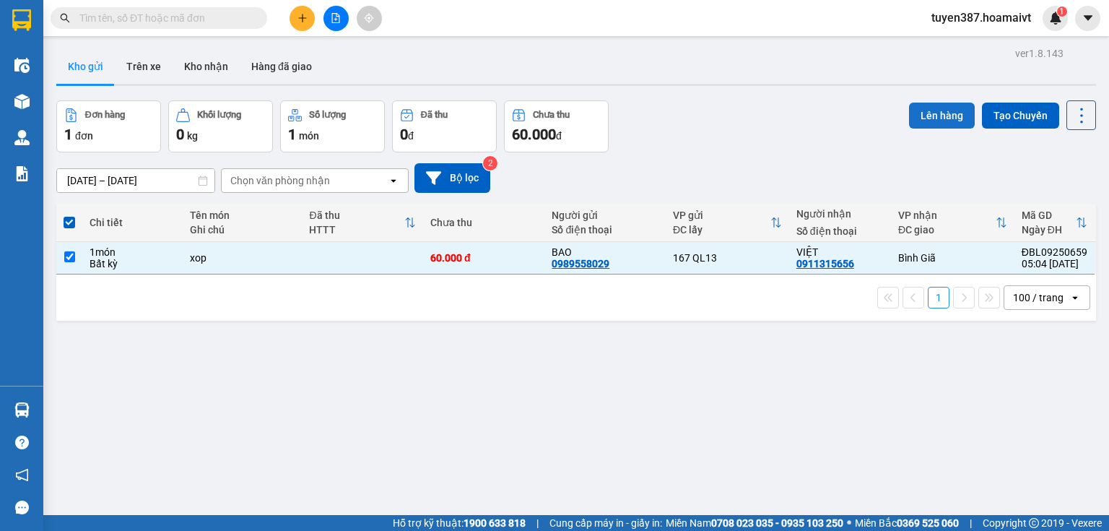
click at [942, 105] on button "Lên hàng" at bounding box center [942, 116] width 66 height 26
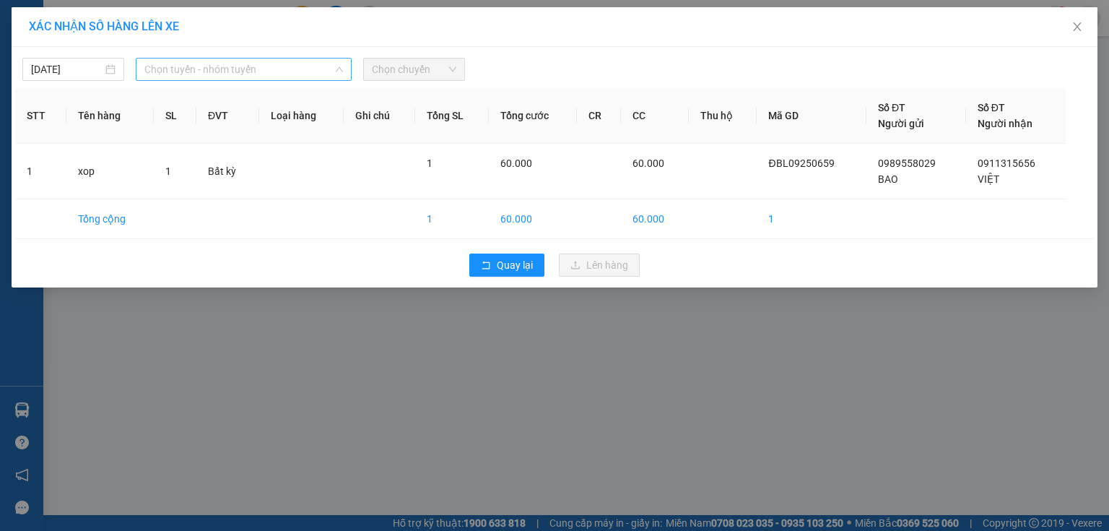
click at [290, 73] on span "Chọn tuyến - nhóm tuyến" at bounding box center [243, 69] width 199 height 22
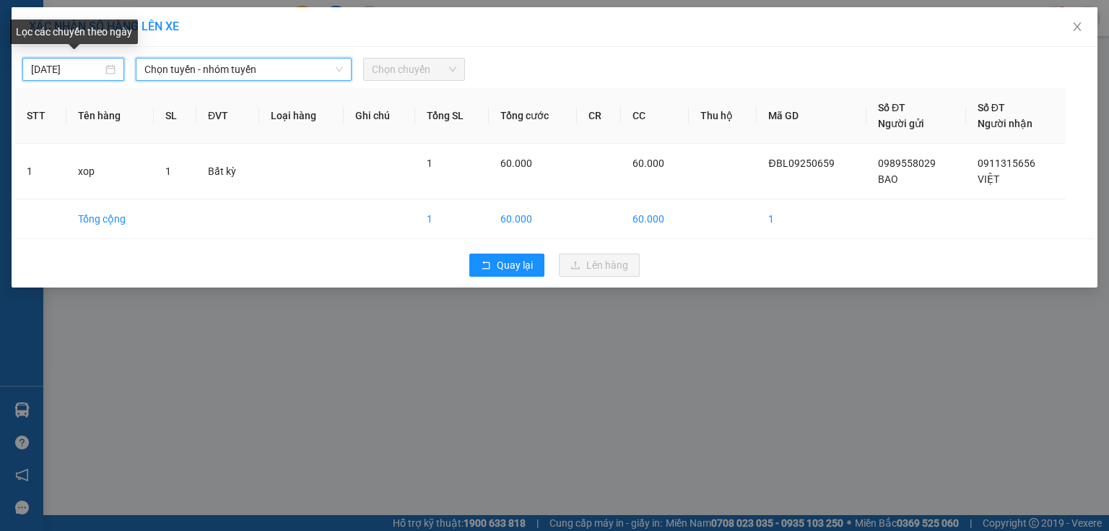
click at [83, 69] on input "[DATE]" at bounding box center [66, 69] width 71 height 16
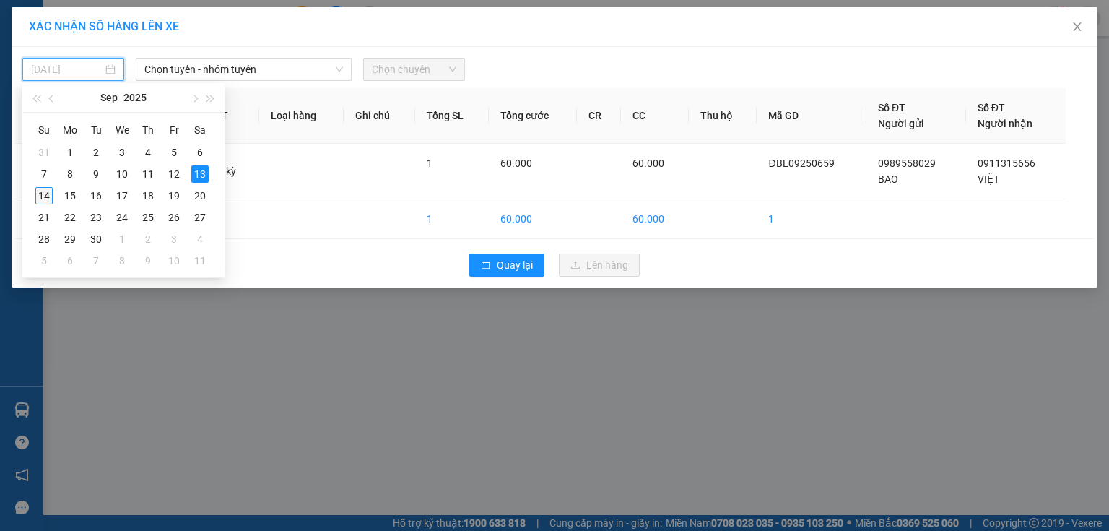
click at [41, 199] on div "14" at bounding box center [43, 195] width 17 height 17
type input "[DATE]"
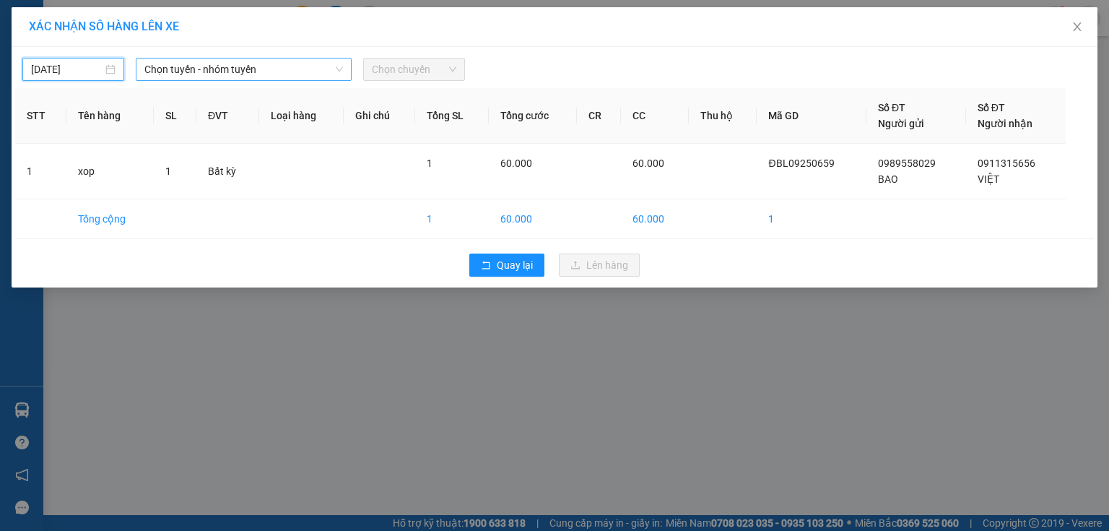
click at [276, 61] on span "Chọn tuyến - nhóm tuyến" at bounding box center [243, 69] width 199 height 22
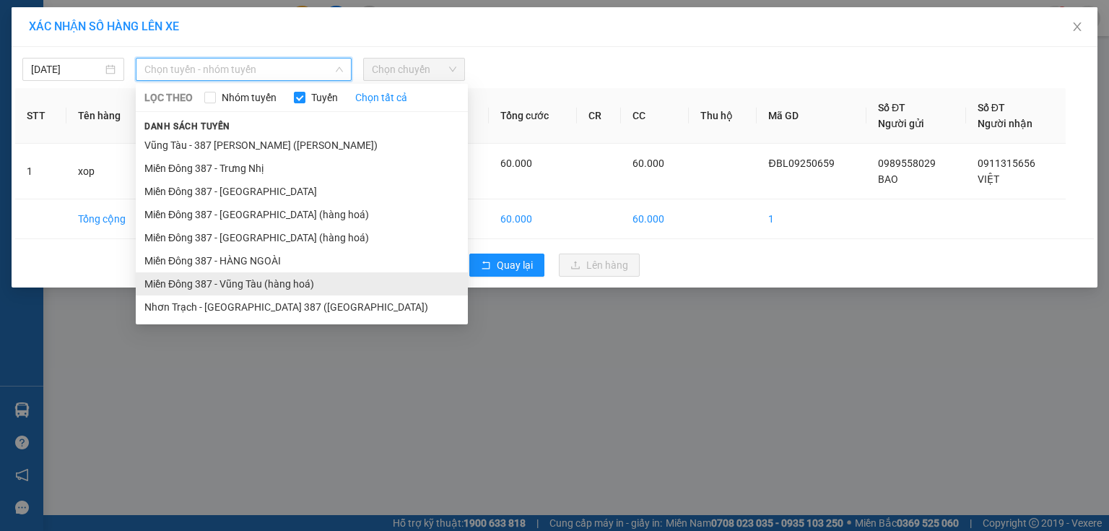
click at [246, 285] on li "Miền Đông 387 - Vũng Tàu (hàng hoá)" at bounding box center [302, 283] width 332 height 23
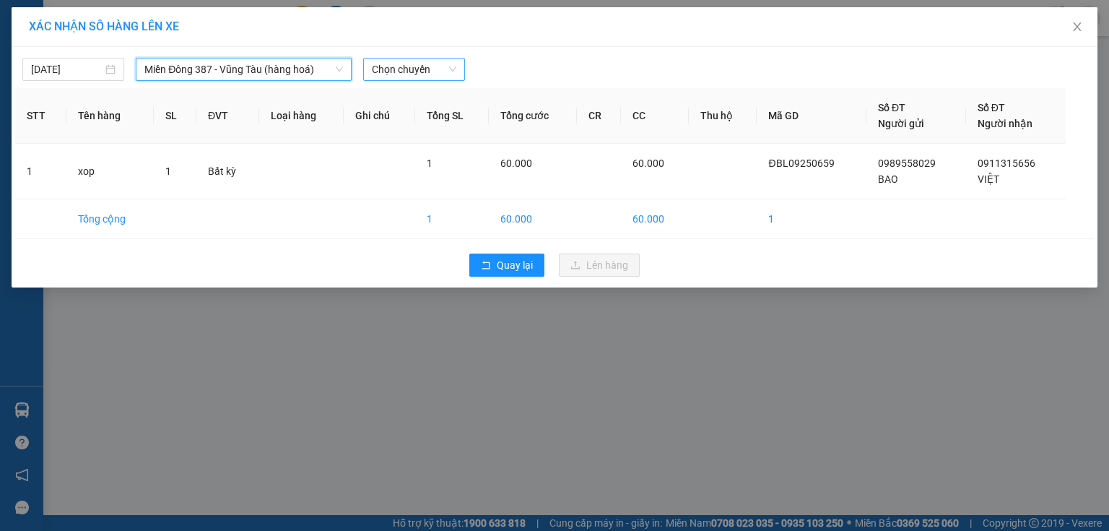
click at [409, 69] on span "Chọn chuyến" at bounding box center [414, 69] width 84 height 22
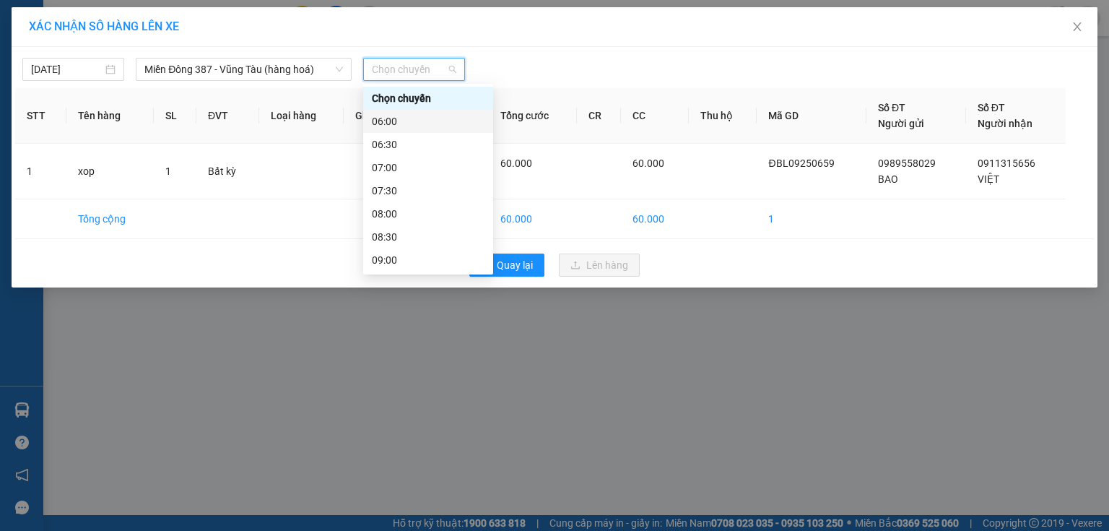
click at [404, 118] on div "06:00" at bounding box center [428, 121] width 113 height 16
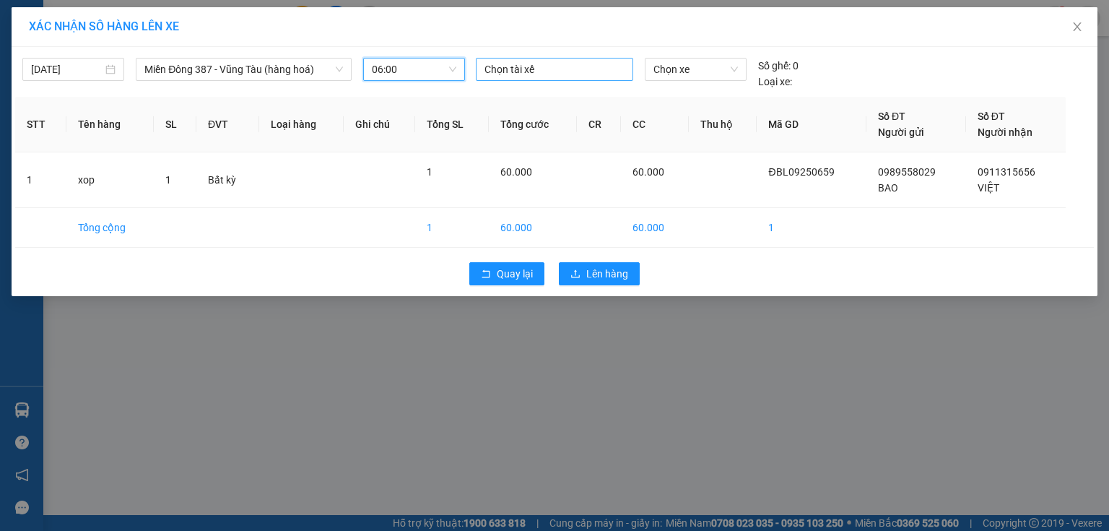
click at [564, 66] on div at bounding box center [554, 69] width 150 height 17
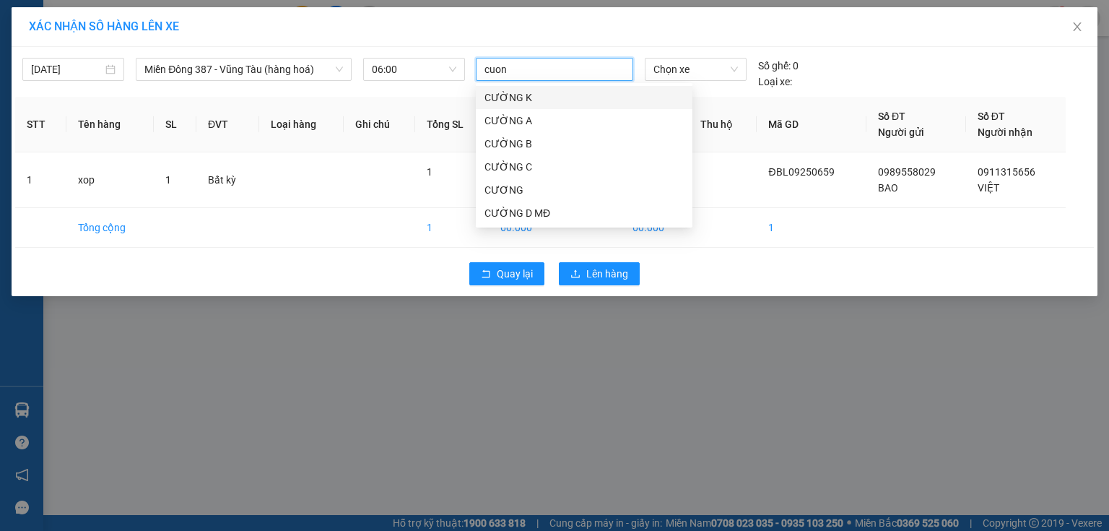
type input "cuong"
click at [532, 214] on div "CƯỜNG D MĐ" at bounding box center [583, 213] width 199 height 16
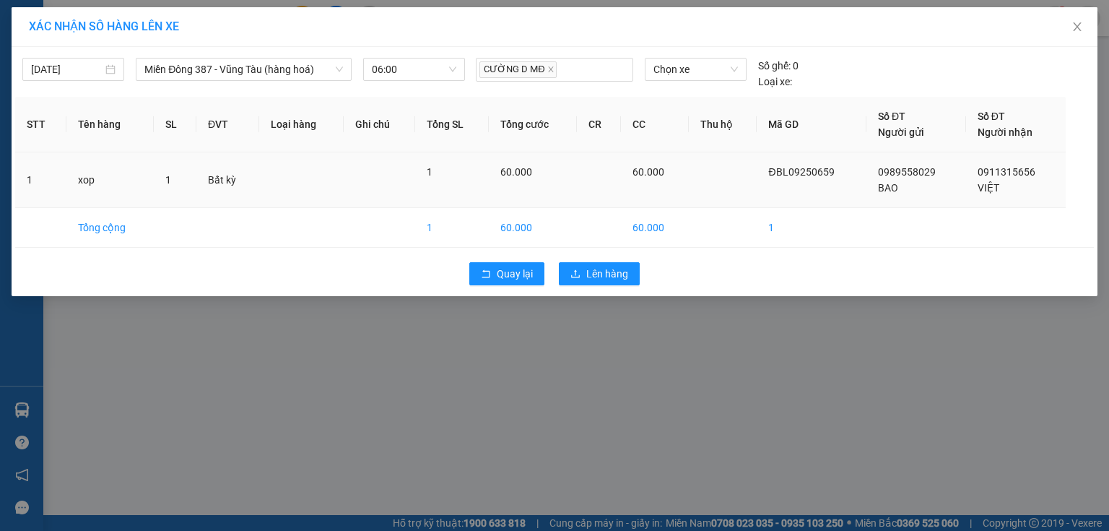
drag, startPoint x: 721, startPoint y: 175, endPoint x: 711, endPoint y: 139, distance: 37.5
click at [722, 173] on td at bounding box center [723, 180] width 69 height 56
click at [715, 68] on span "Chọn xe" at bounding box center [695, 69] width 84 height 22
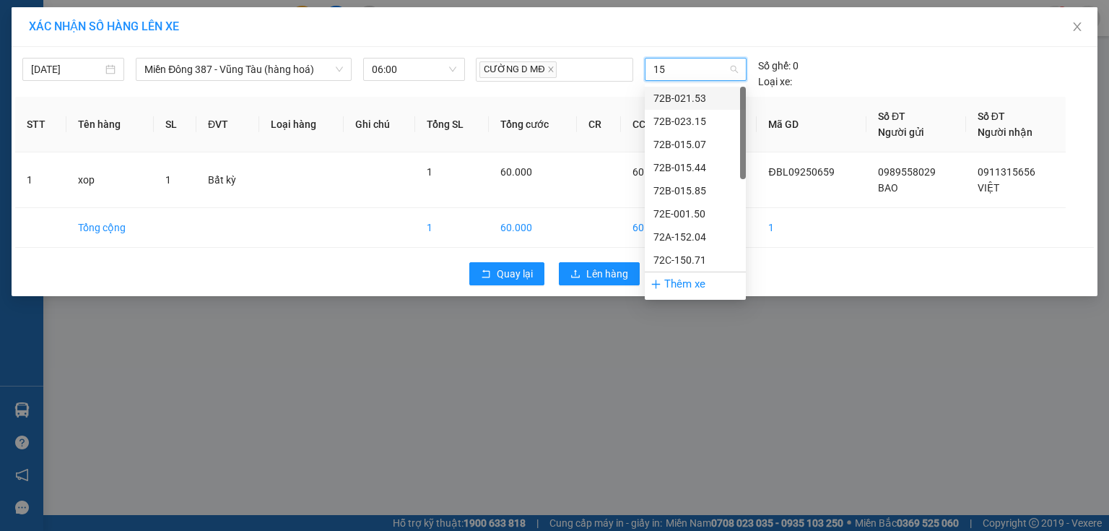
type input "153"
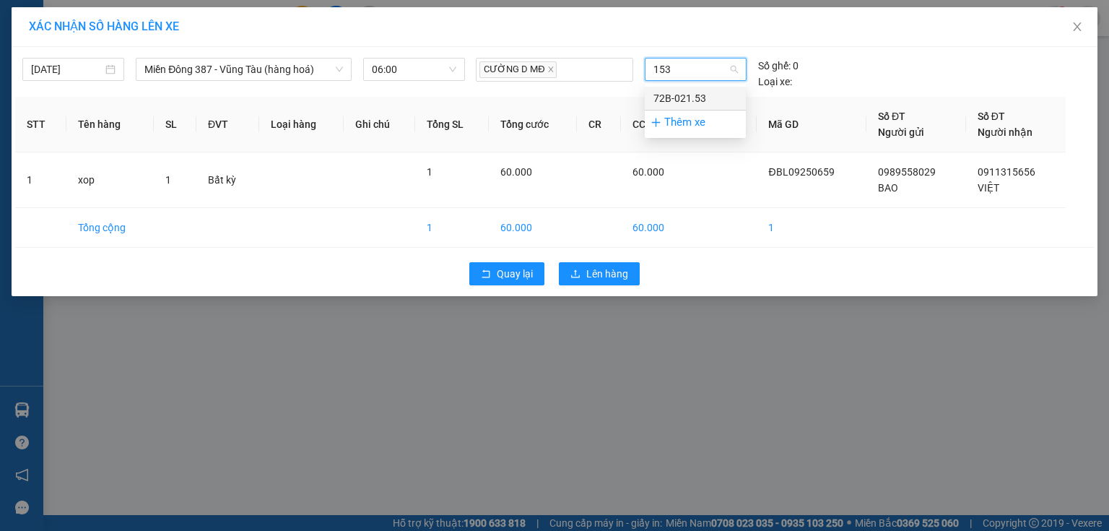
click at [682, 98] on div "72B-021.53" at bounding box center [695, 98] width 84 height 16
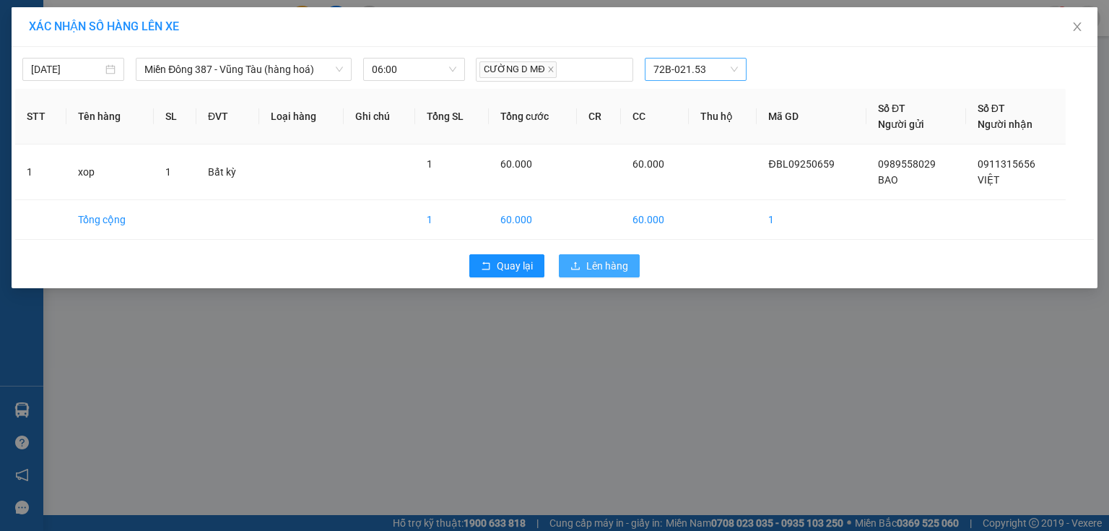
click at [615, 262] on span "Lên hàng" at bounding box center [607, 266] width 42 height 16
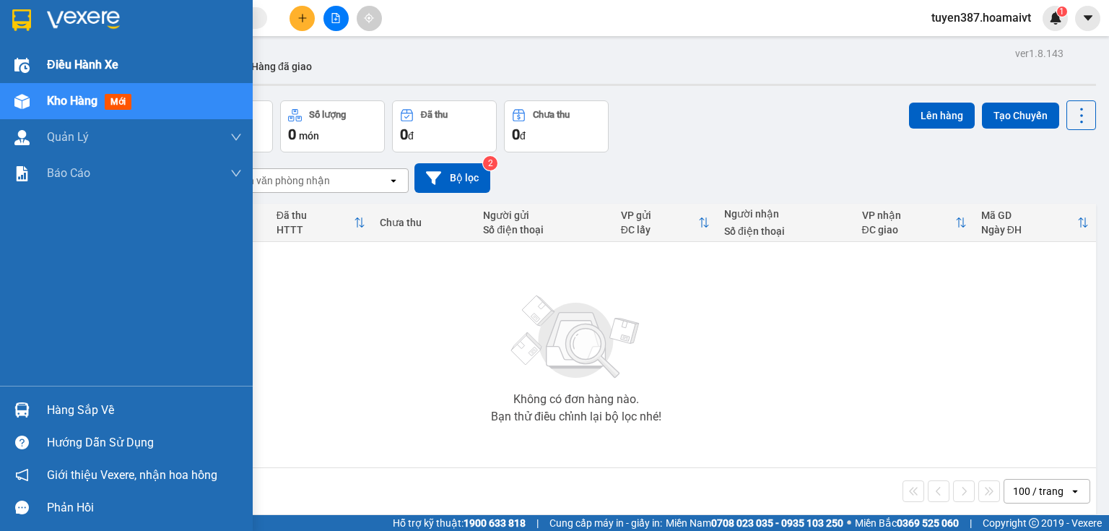
click at [72, 59] on span "Điều hành xe" at bounding box center [82, 65] width 71 height 18
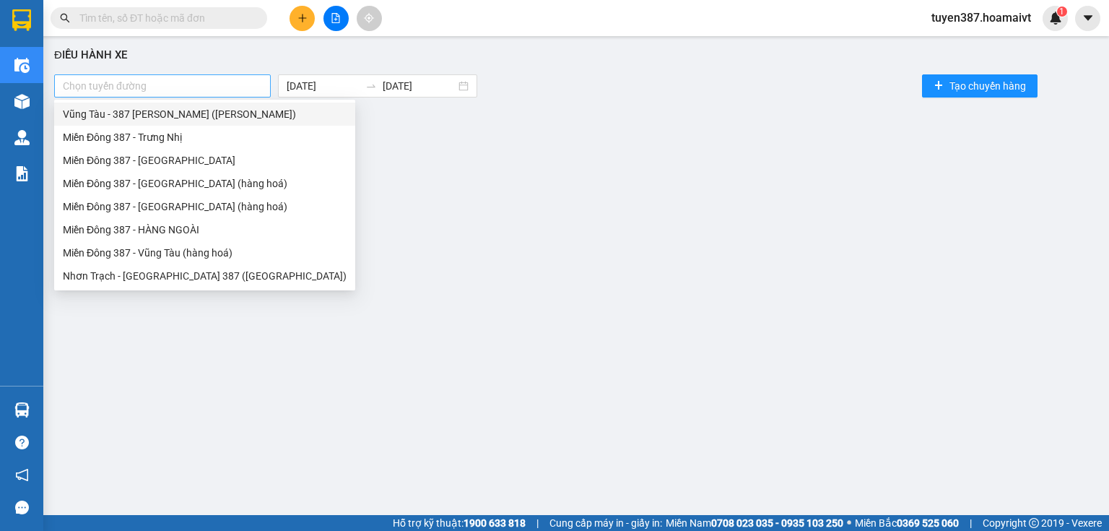
click at [231, 78] on div at bounding box center [162, 85] width 209 height 17
click at [191, 253] on div "Miền Đông 387 - Vũng Tàu (hàng hoá)" at bounding box center [205, 253] width 284 height 16
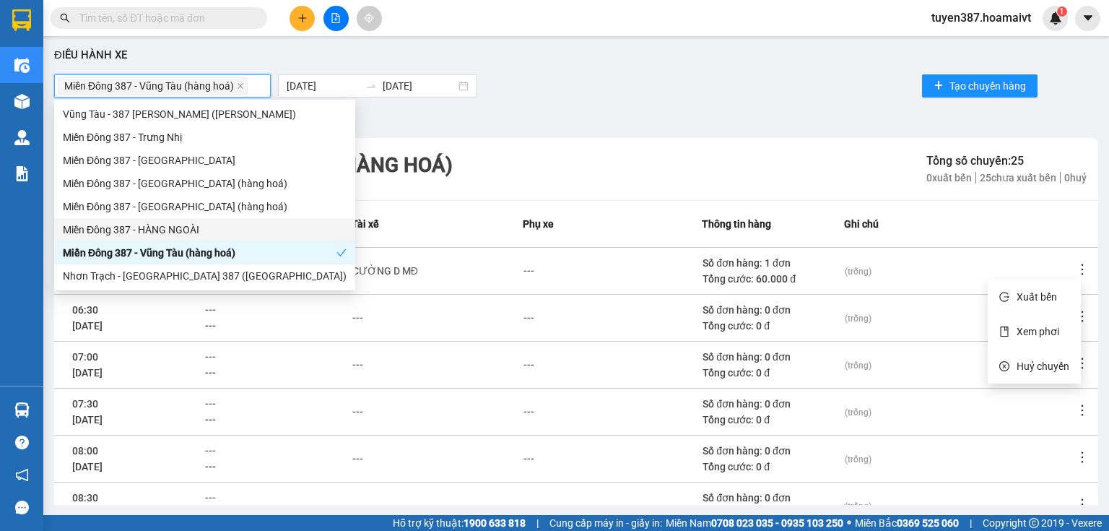
click at [1075, 268] on icon "more" at bounding box center [1082, 269] width 14 height 14
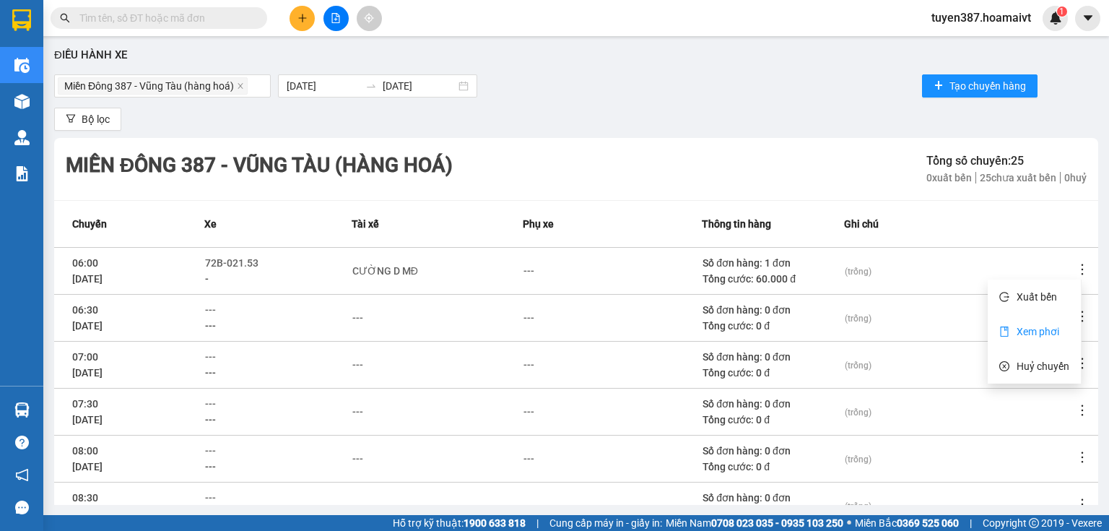
click at [1053, 330] on span "Xem phơi" at bounding box center [1038, 332] width 43 height 12
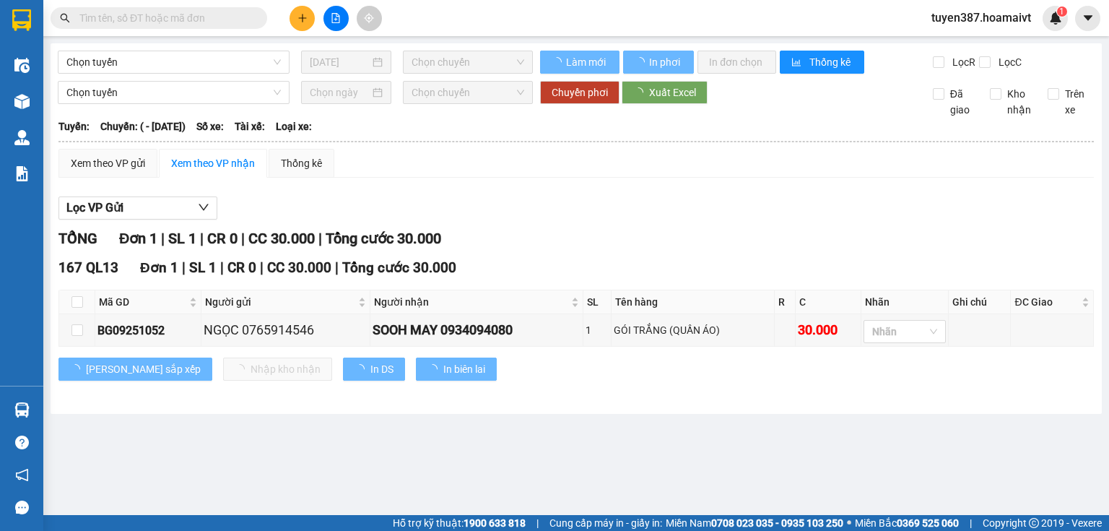
type input "[DATE]"
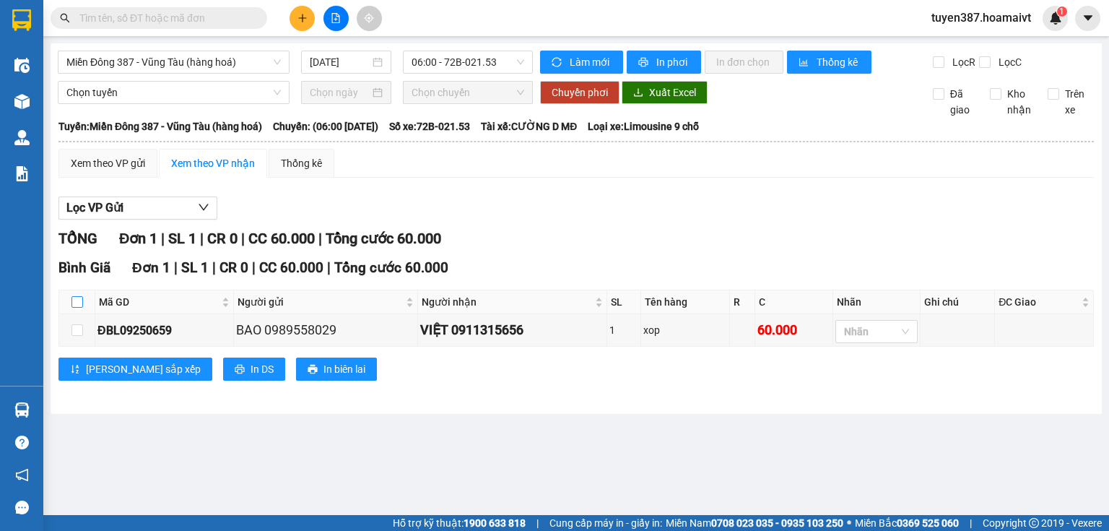
click at [76, 299] on input "checkbox" at bounding box center [77, 302] width 12 height 12
checkbox input "true"
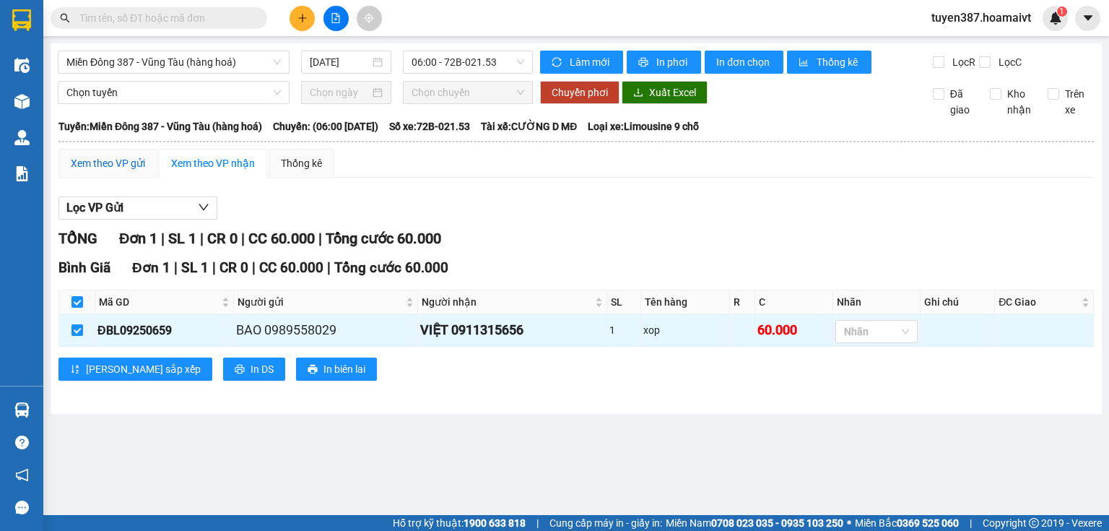
click at [81, 163] on div "Xem theo VP gửi" at bounding box center [108, 163] width 74 height 16
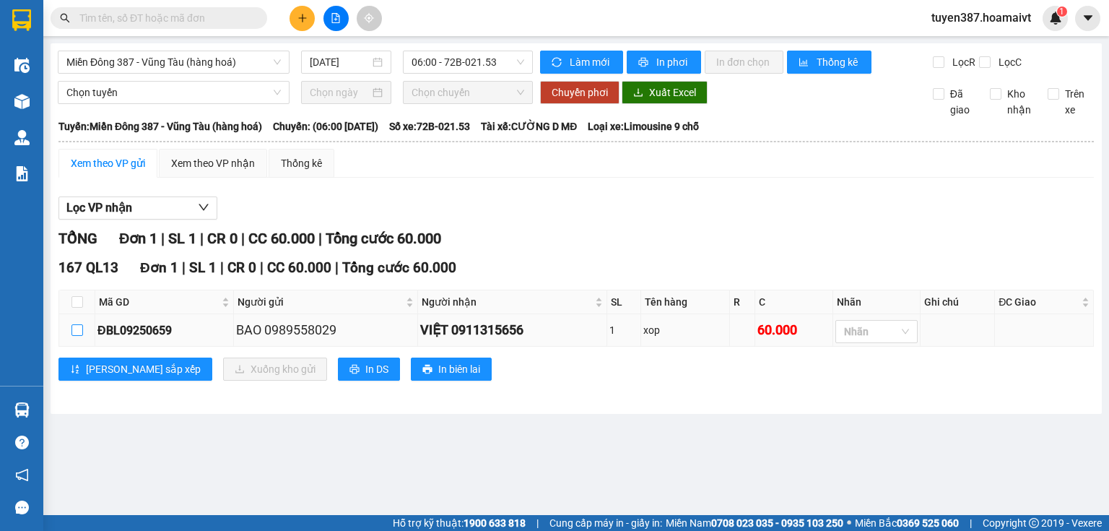
click at [78, 325] on input "checkbox" at bounding box center [77, 330] width 12 height 12
checkbox input "true"
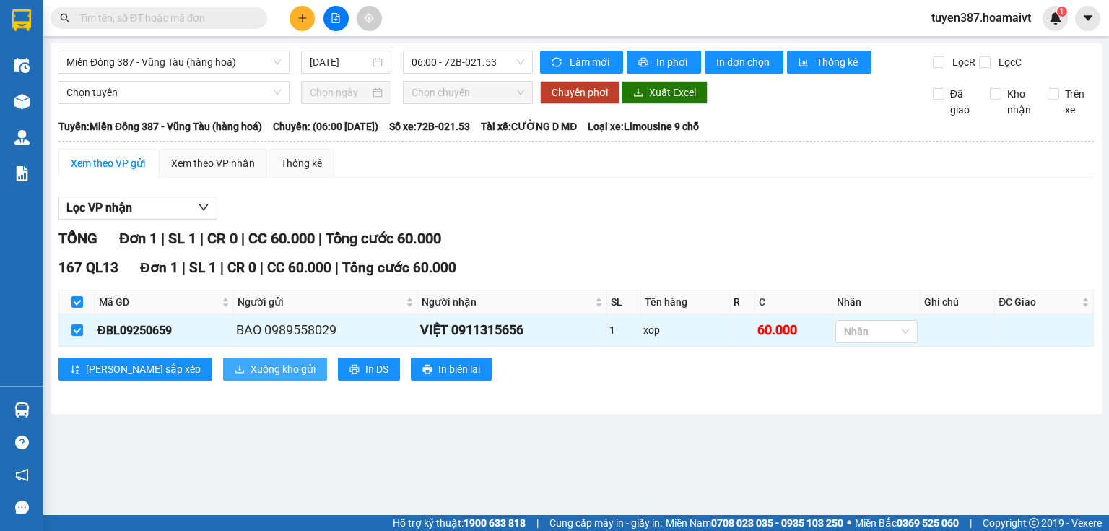
click at [251, 368] on span "Xuống kho gửi" at bounding box center [283, 369] width 65 height 16
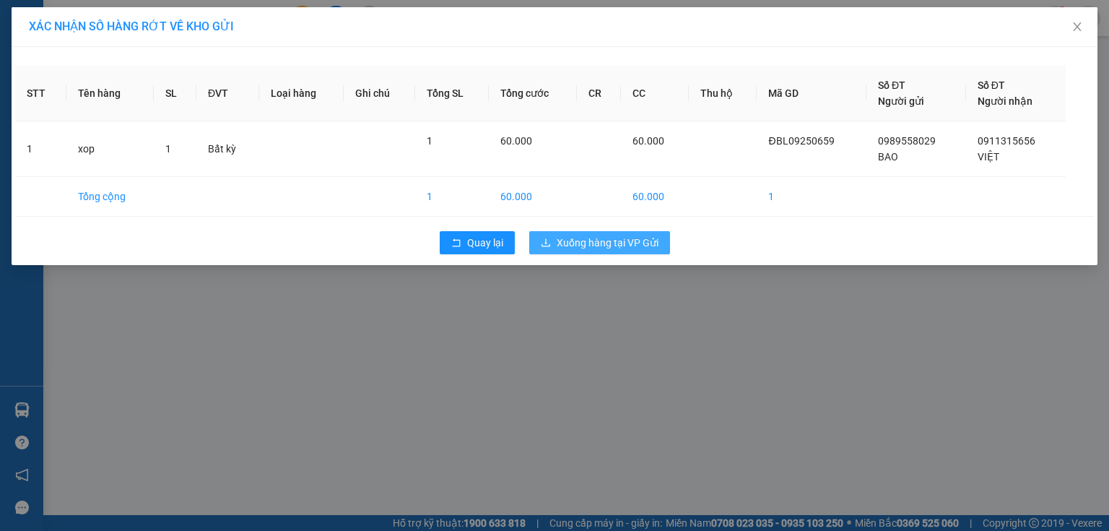
click at [592, 245] on span "Xuống hàng tại VP Gửi" at bounding box center [608, 243] width 102 height 16
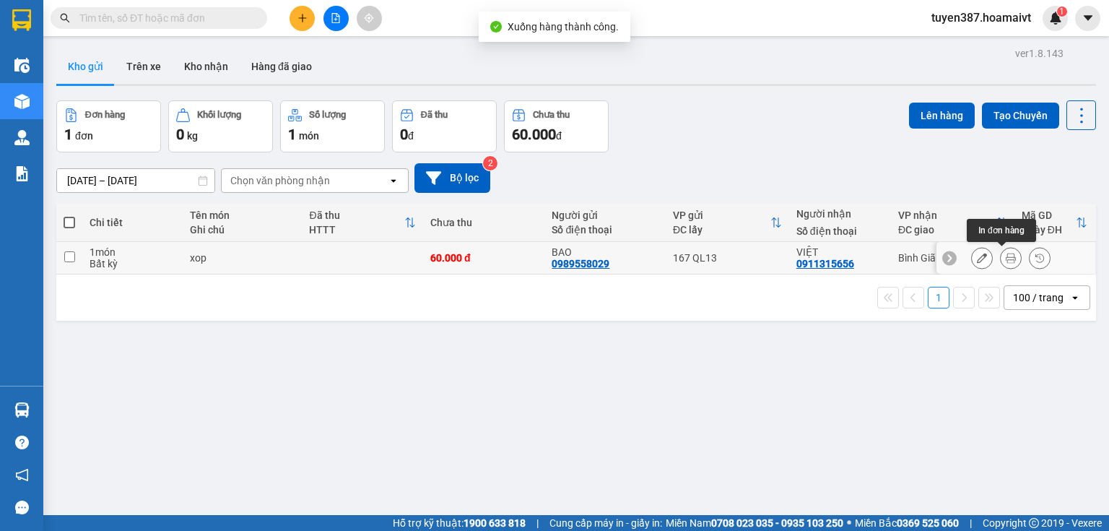
click at [1006, 258] on icon at bounding box center [1011, 258] width 10 height 10
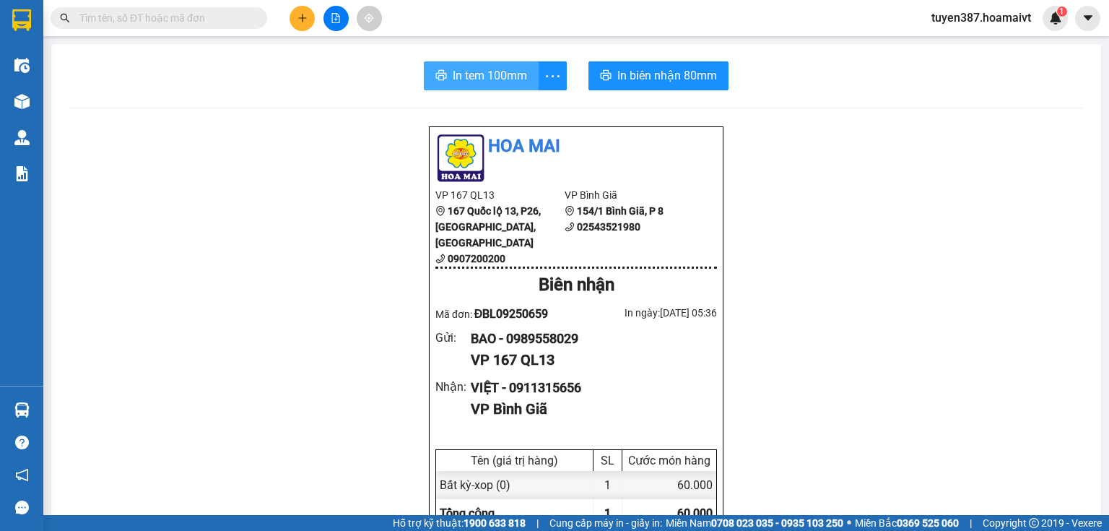
click at [488, 83] on span "In tem 100mm" at bounding box center [490, 75] width 74 height 18
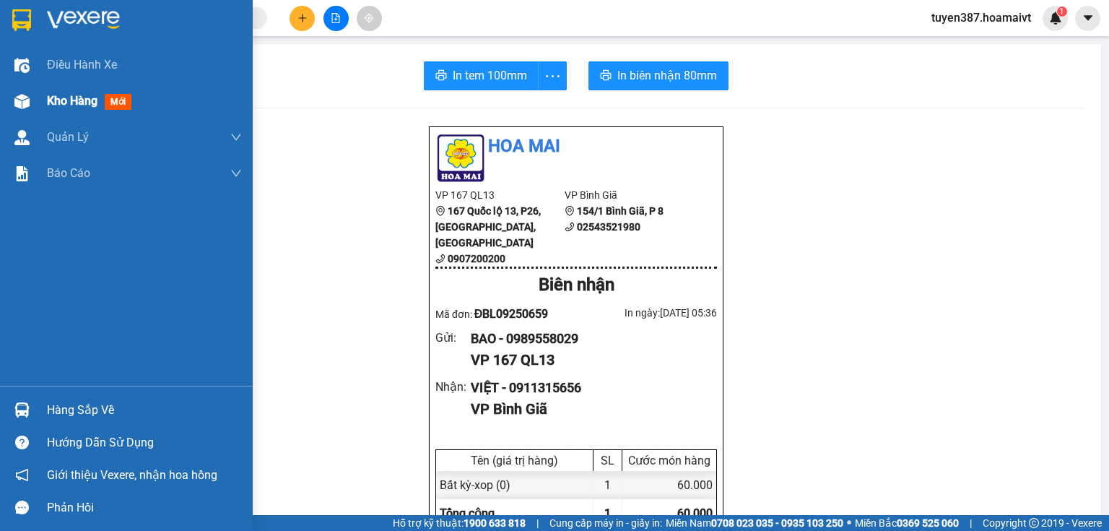
click at [22, 95] on img at bounding box center [21, 101] width 15 height 15
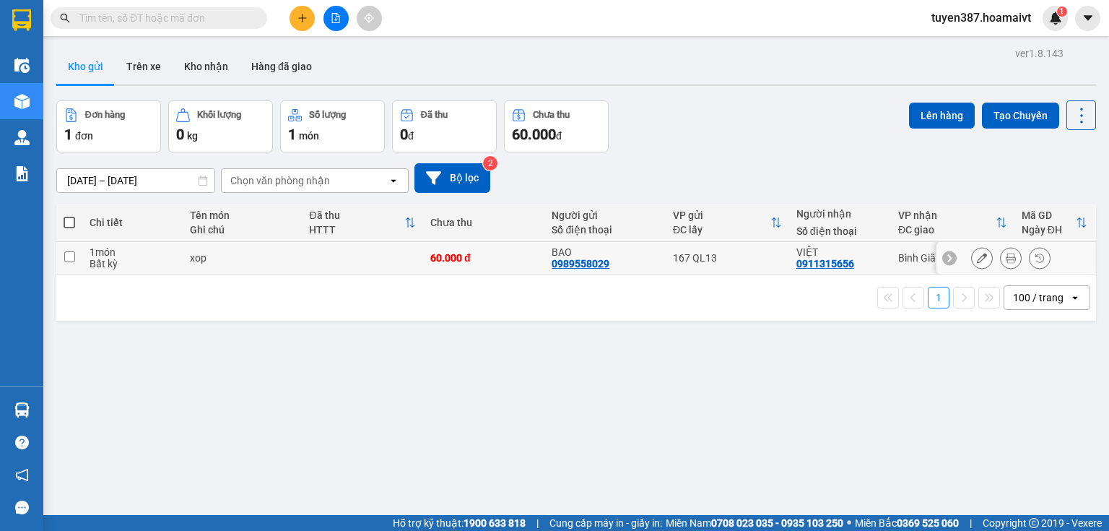
click at [762, 259] on div "167 QL13" at bounding box center [727, 258] width 109 height 12
checkbox input "true"
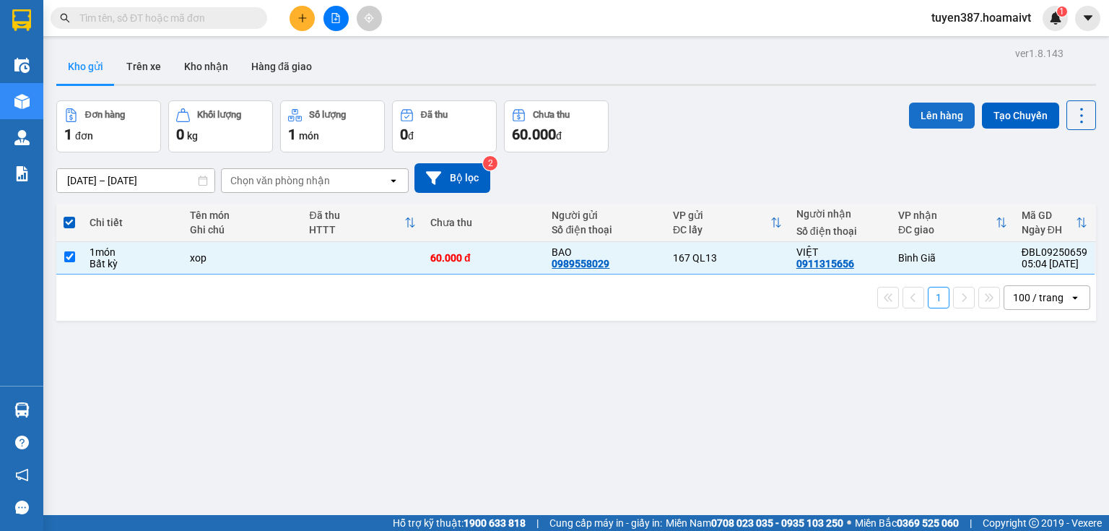
click at [928, 113] on button "Lên hàng" at bounding box center [942, 116] width 66 height 26
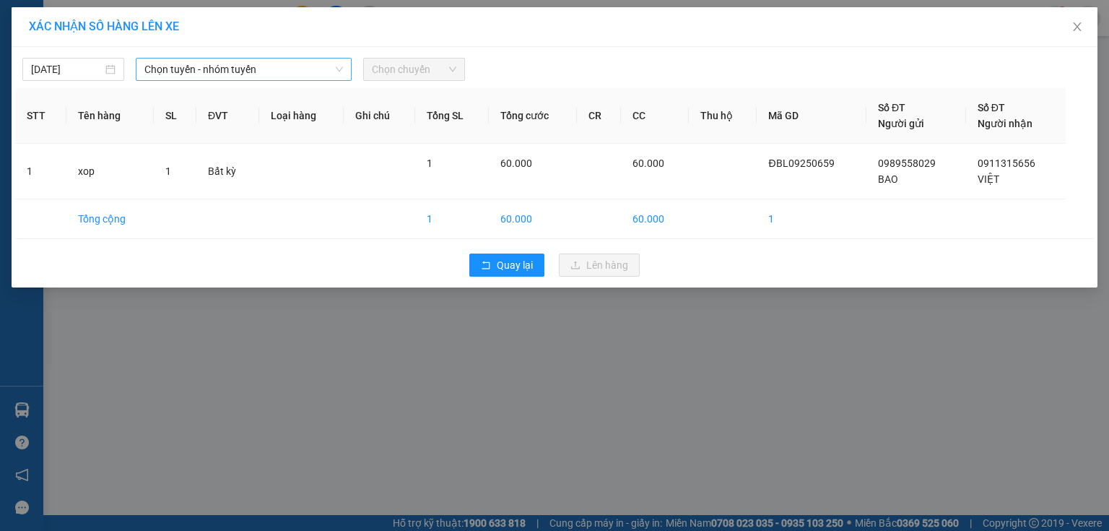
click at [233, 66] on span "Chọn tuyến - nhóm tuyến" at bounding box center [243, 69] width 199 height 22
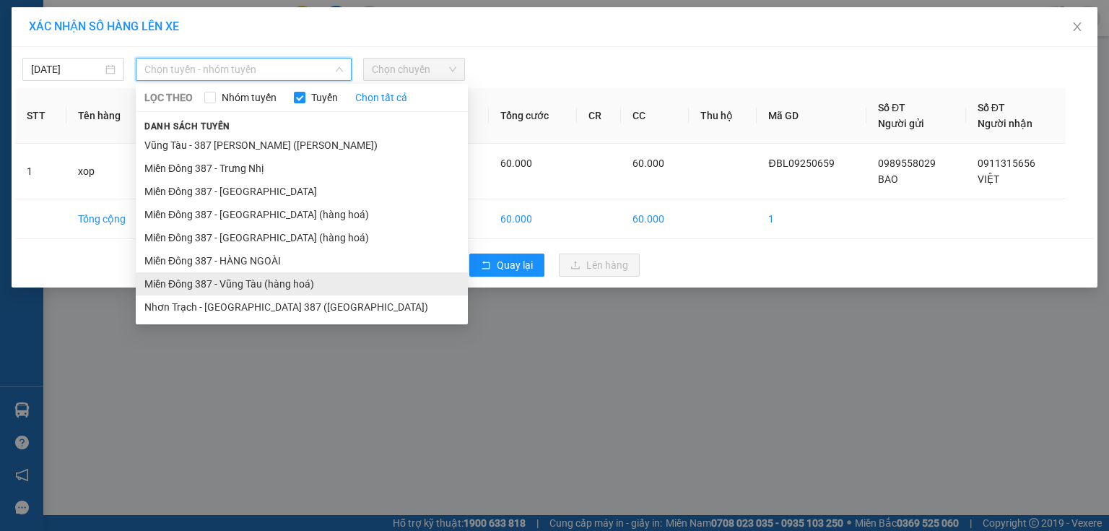
click at [266, 284] on li "Miền Đông 387 - Vũng Tàu (hàng hoá)" at bounding box center [302, 283] width 332 height 23
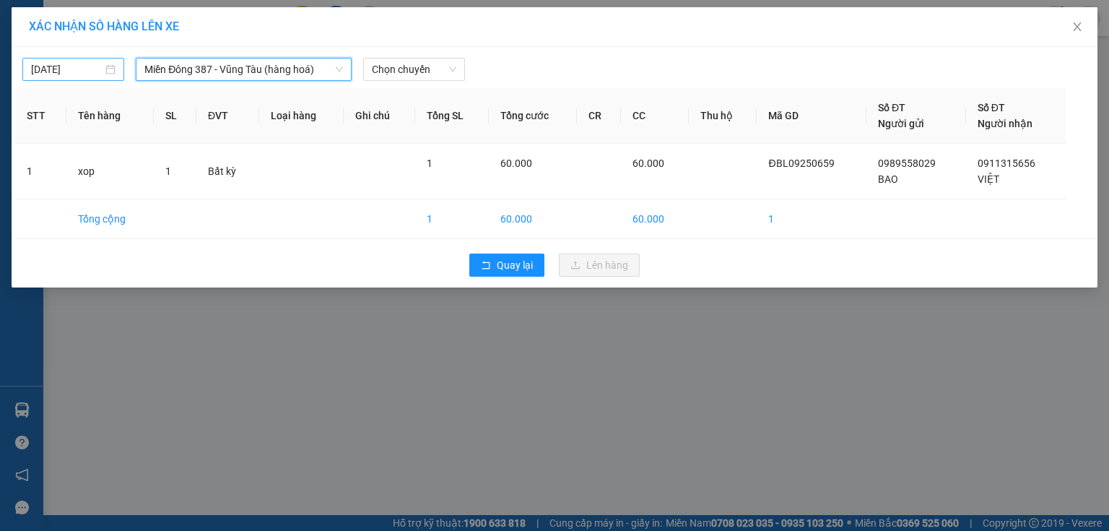
click at [78, 58] on div "[DATE]" at bounding box center [73, 69] width 102 height 23
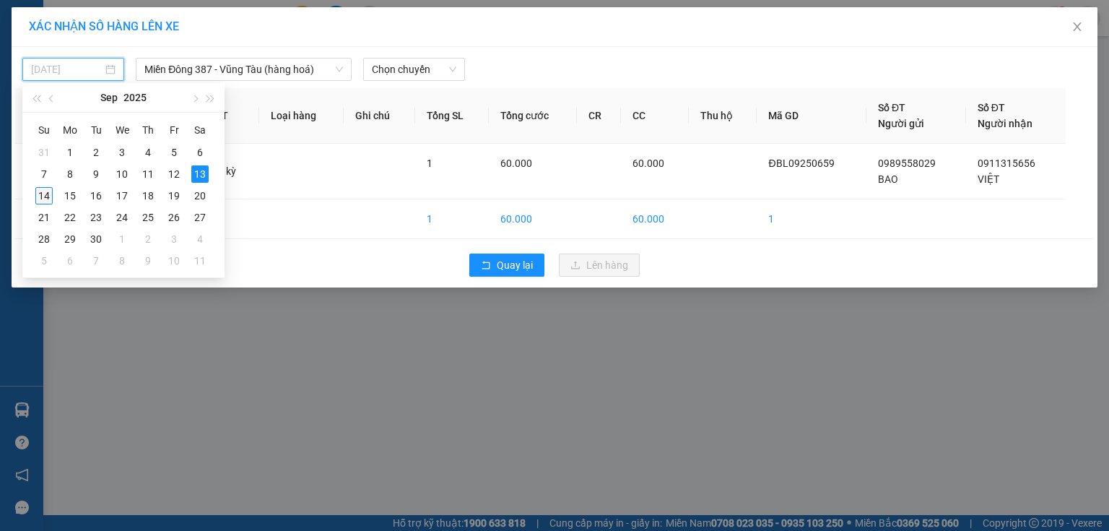
drag, startPoint x: 48, startPoint y: 196, endPoint x: 159, endPoint y: 134, distance: 127.4
click at [47, 196] on div "14" at bounding box center [43, 195] width 17 height 17
type input "[DATE]"
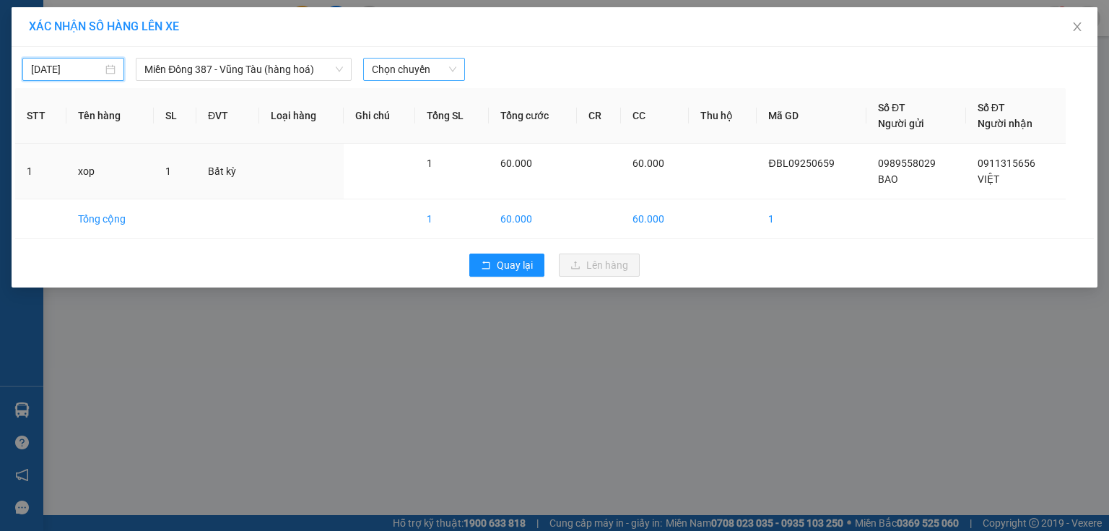
click at [430, 66] on span "Chọn chuyến" at bounding box center [414, 69] width 84 height 22
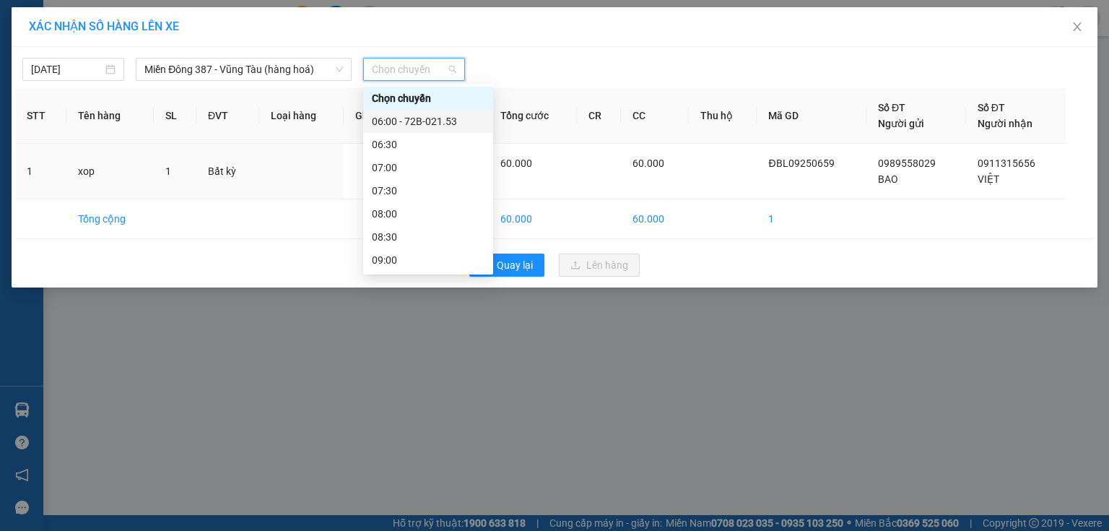
click at [437, 116] on div "06:00 - 72B-021.53" at bounding box center [428, 121] width 113 height 16
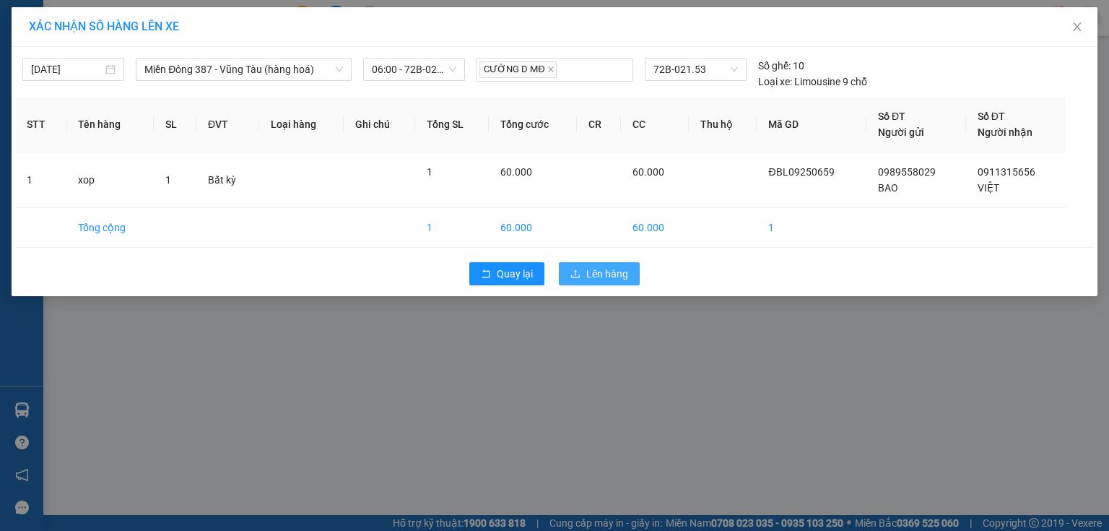
click at [599, 273] on span "Lên hàng" at bounding box center [607, 274] width 42 height 16
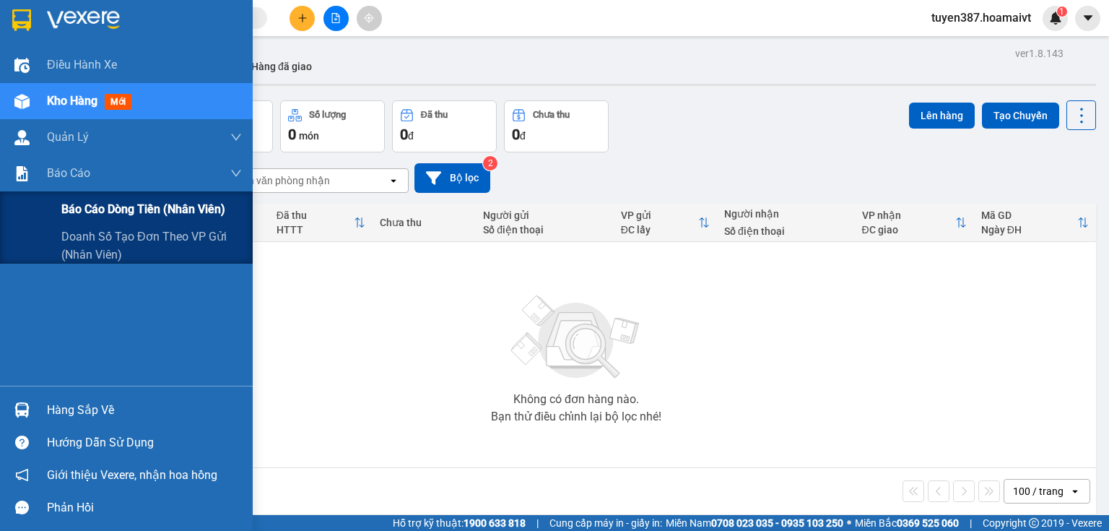
click at [88, 207] on span "Báo cáo dòng tiền (nhân viên)" at bounding box center [143, 209] width 164 height 18
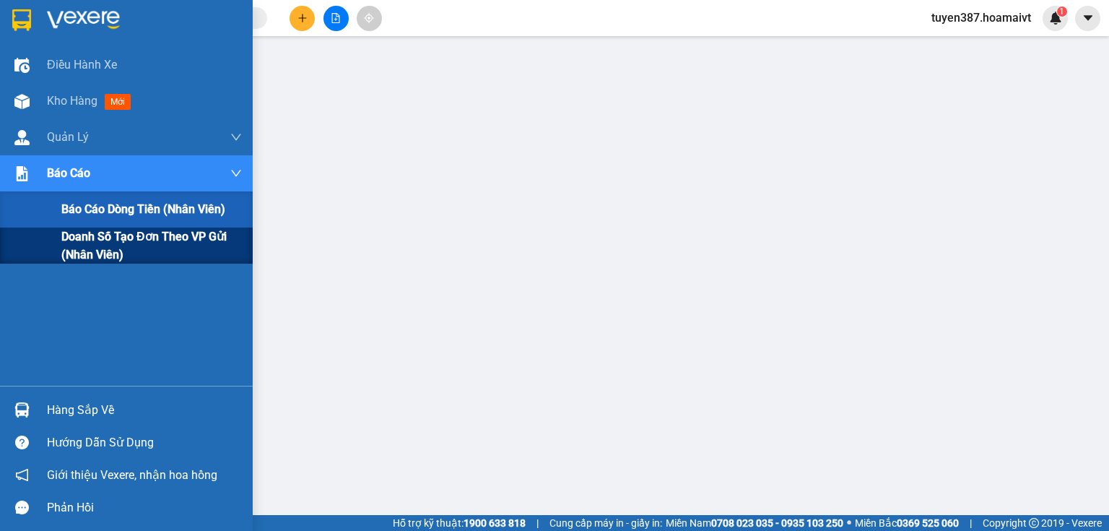
click at [85, 239] on span "Doanh số tạo đơn theo VP gửi (nhân viên)" at bounding box center [151, 245] width 181 height 36
